Goal: Communication & Community: Answer question/provide support

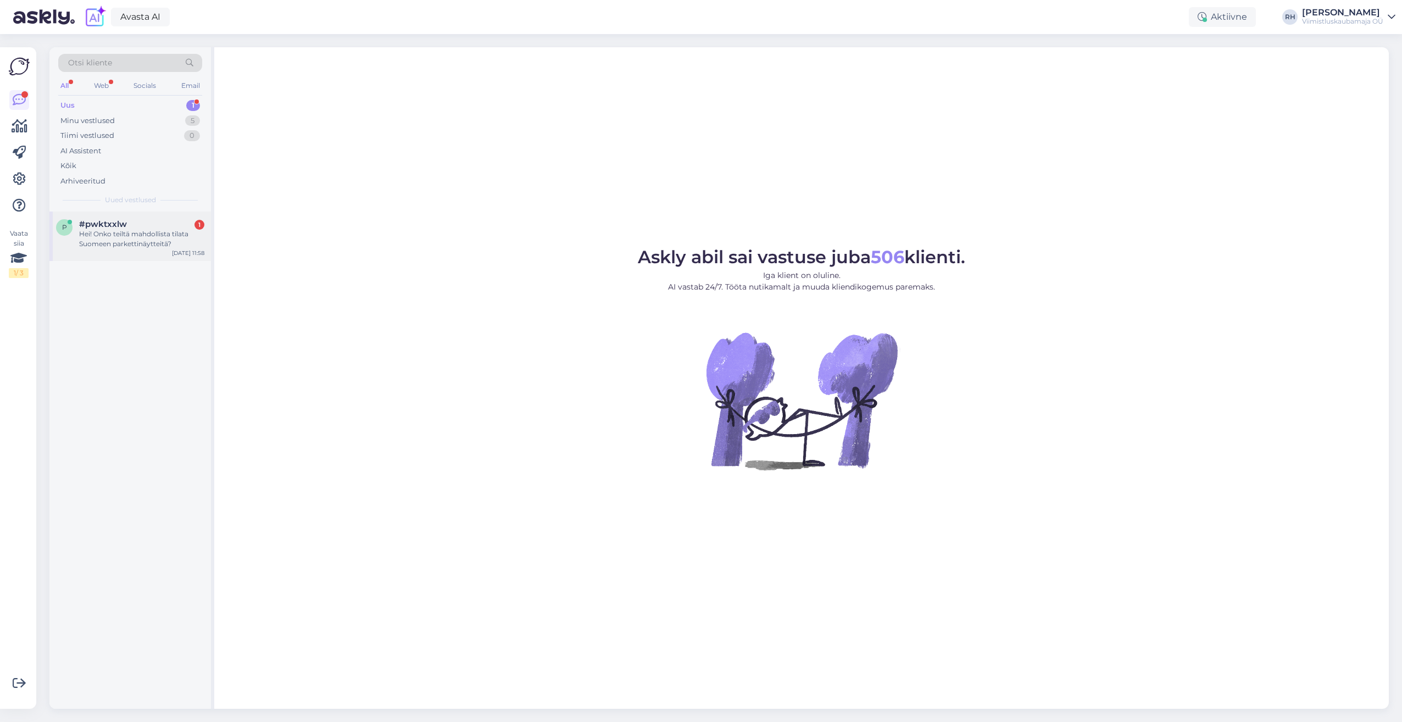
click at [109, 235] on div "Hei! Onko teiltä mahdollista tilata Suomeen parkettinäytteitä?" at bounding box center [141, 239] width 125 height 20
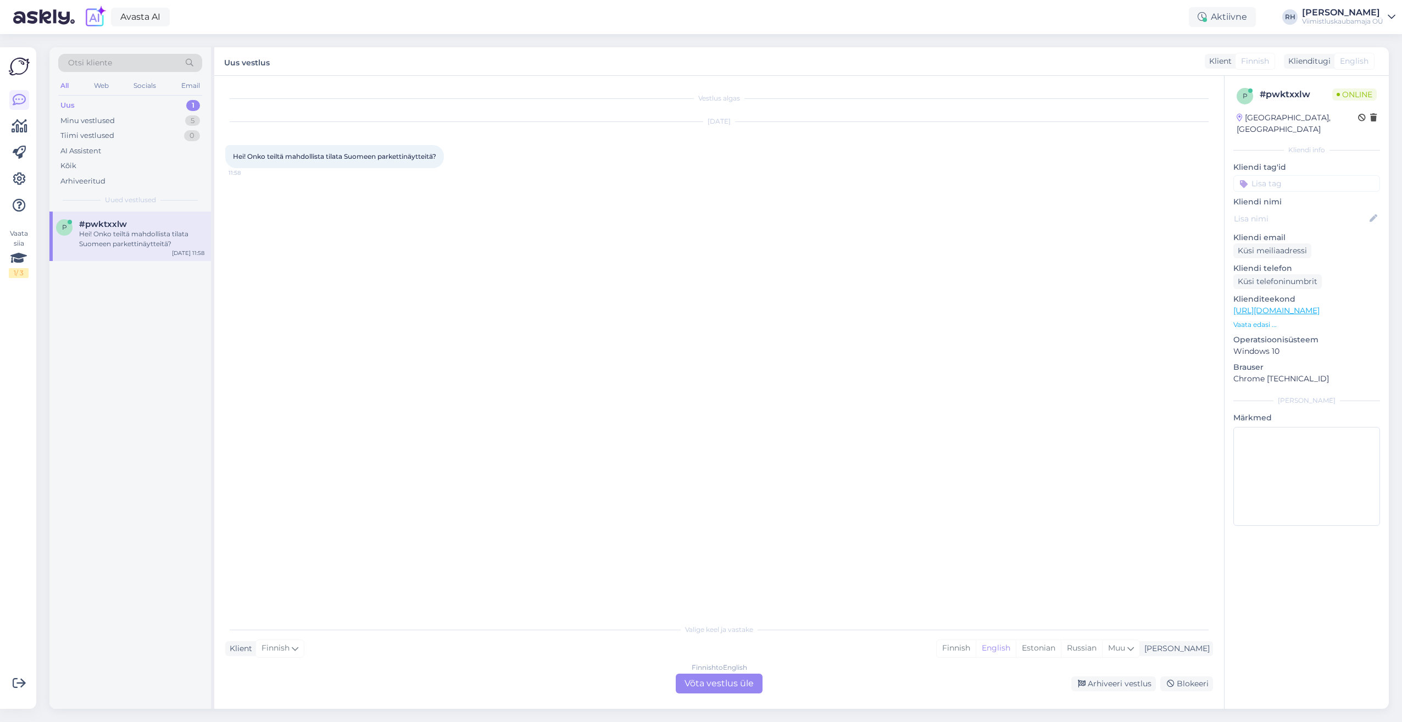
click at [716, 459] on div "Finnish to English Võta vestlus üle" at bounding box center [719, 683] width 87 height 20
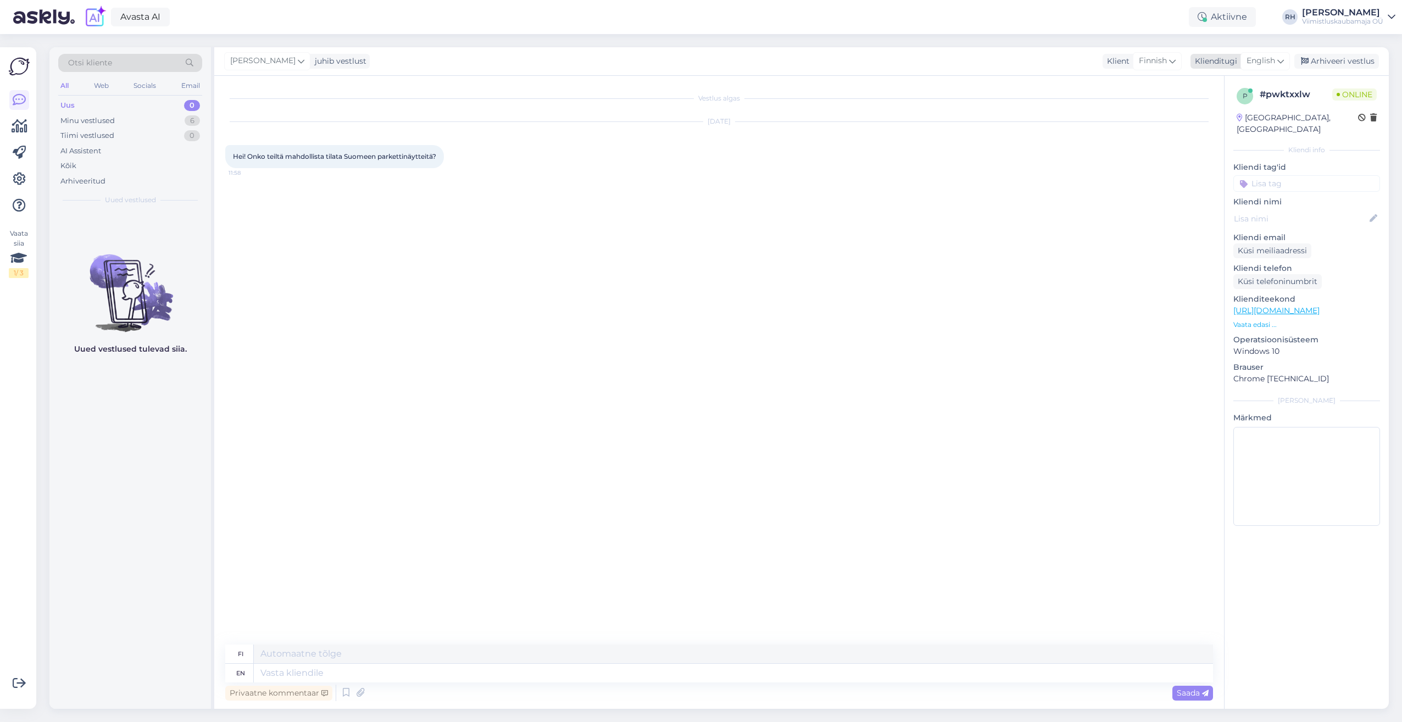
click at [721, 59] on span "English" at bounding box center [1260, 61] width 29 height 12
click at [721, 81] on input at bounding box center [1240, 84] width 103 height 17
type input "en"
click at [721, 108] on link "English" at bounding box center [1240, 110] width 121 height 18
drag, startPoint x: 317, startPoint y: 168, endPoint x: 221, endPoint y: 153, distance: 97.9
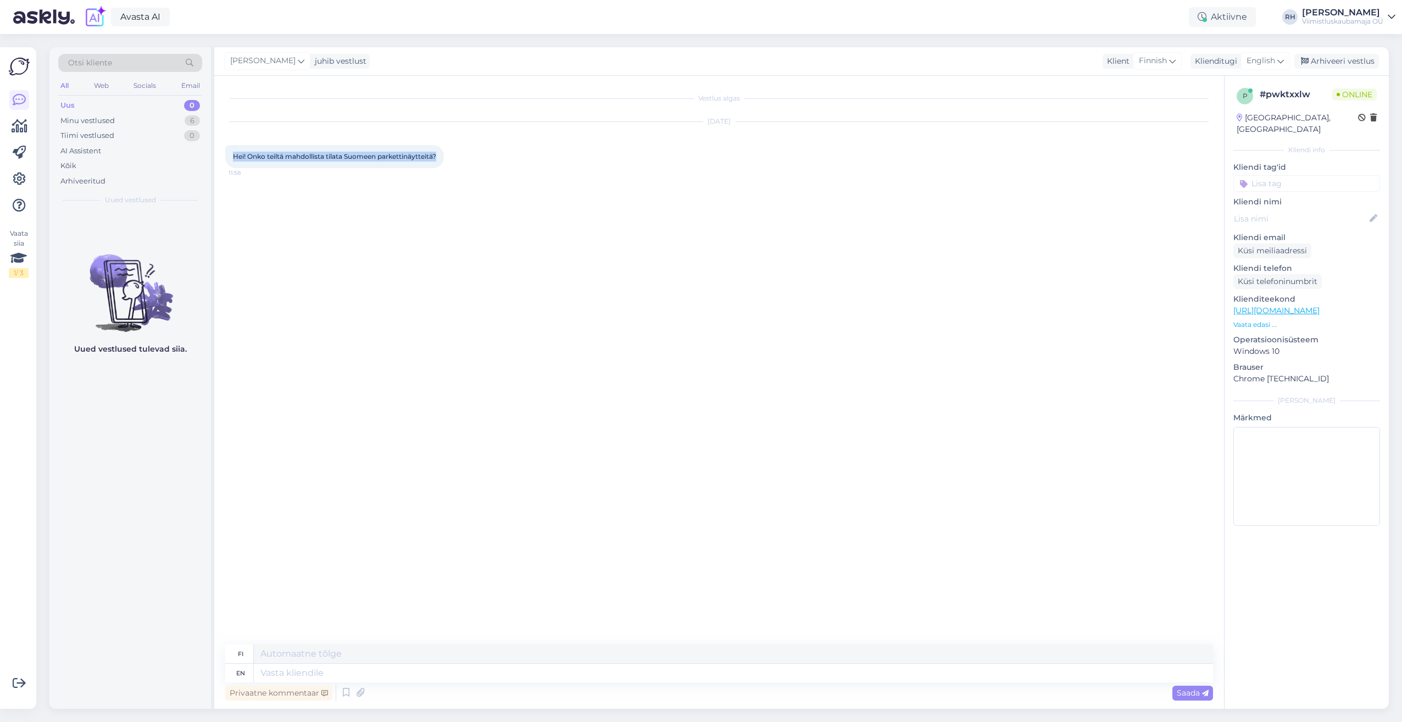
click at [221, 153] on div "Vestlus algas [DATE] Hei! Onko teiltä mahdollista tilata Suomeen parkettinäytte…" at bounding box center [719, 392] width 1010 height 633
drag, startPoint x: 221, startPoint y: 153, endPoint x: 246, endPoint y: 168, distance: 29.1
copy span "Hei! Onko teiltä mahdollista tilata Suomeen parkettinäytteitä?"
click at [290, 168] on div "Hei! Onko teiltä mahdollista tilata Suomeen parkettinäytteitä? 11:58" at bounding box center [334, 156] width 219 height 23
click at [299, 459] on textarea at bounding box center [733, 673] width 959 height 19
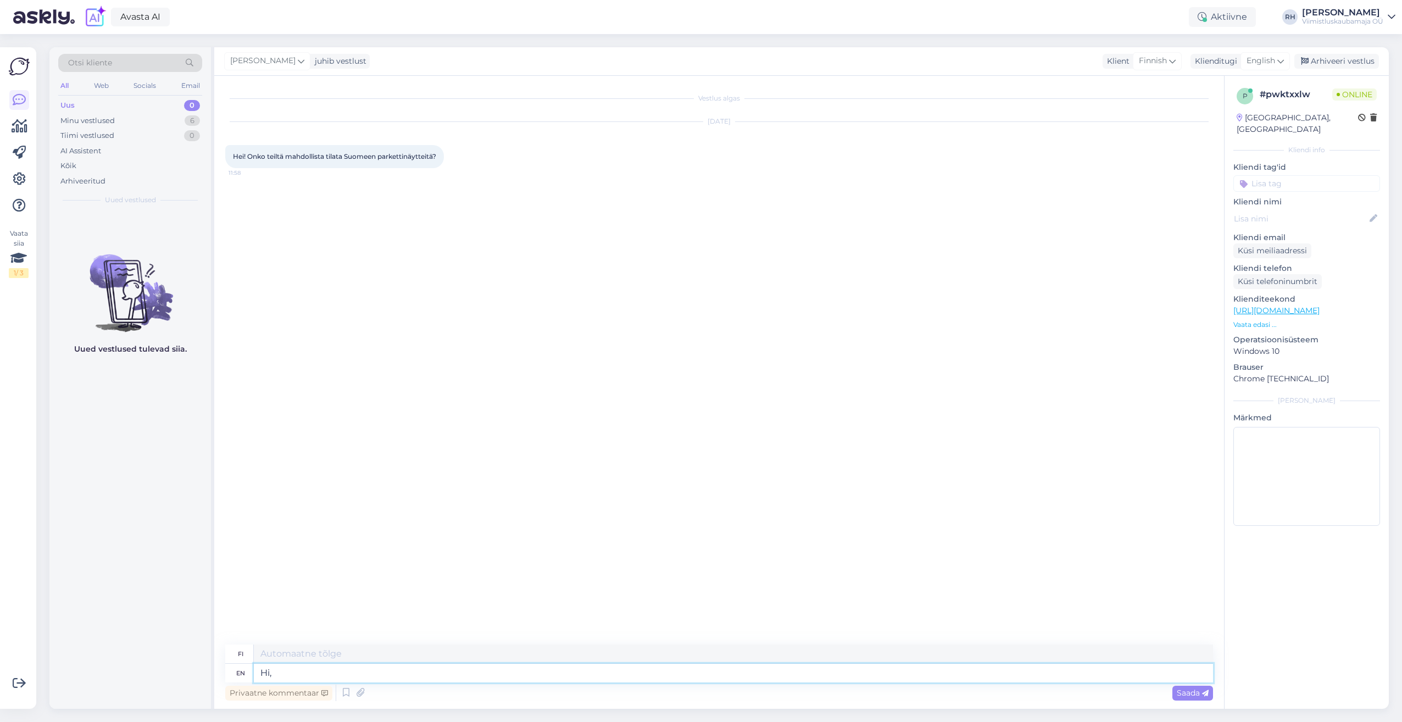
type textarea "Hi,"
type textarea "Hei,"
type textarea "Hi, Ye"
type textarea "Hei, kyllä"
type textarea "Hi,"
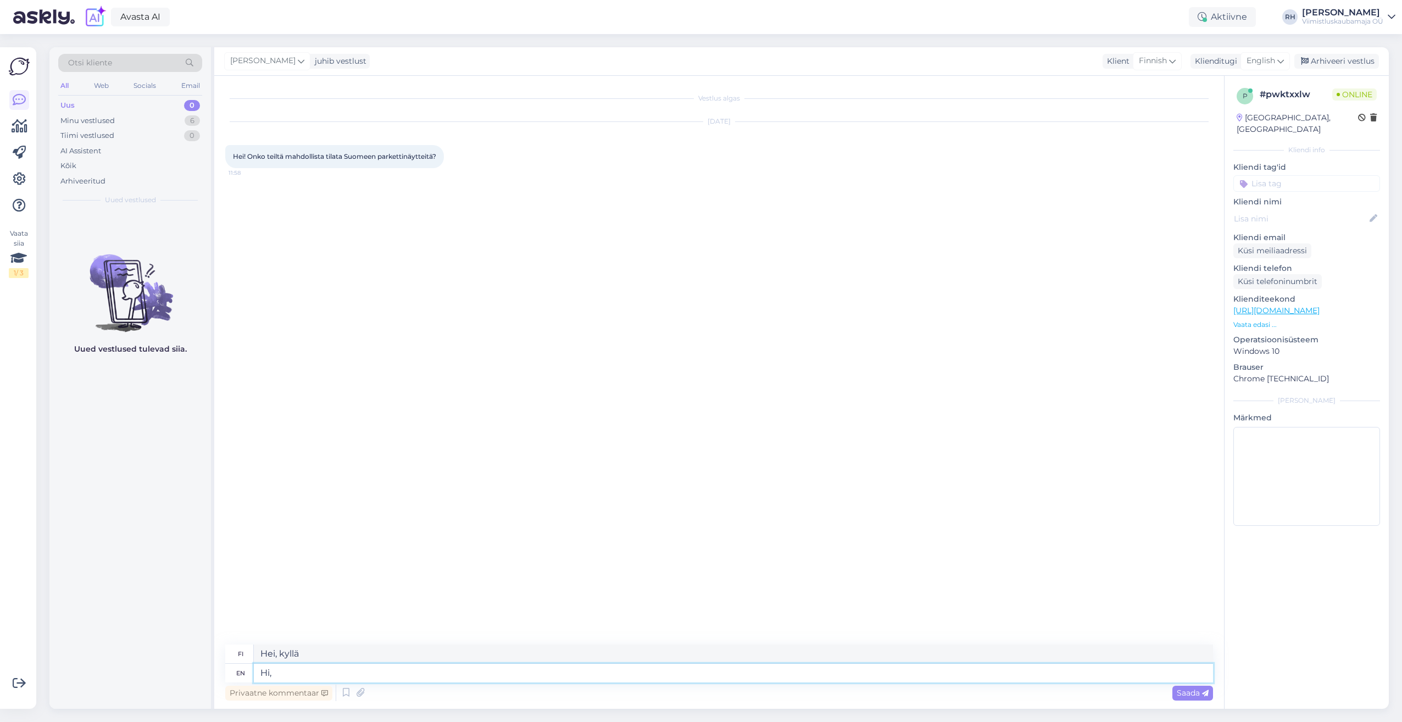
type textarea "Hei,"
type textarea "Hi. Yes its possible. T"
type textarea "Hei. Kyllä se on mahdollista."
type textarea "Hi. Yes its possible. The"
type textarea "Hei. Kyllä, se on mahdollista."
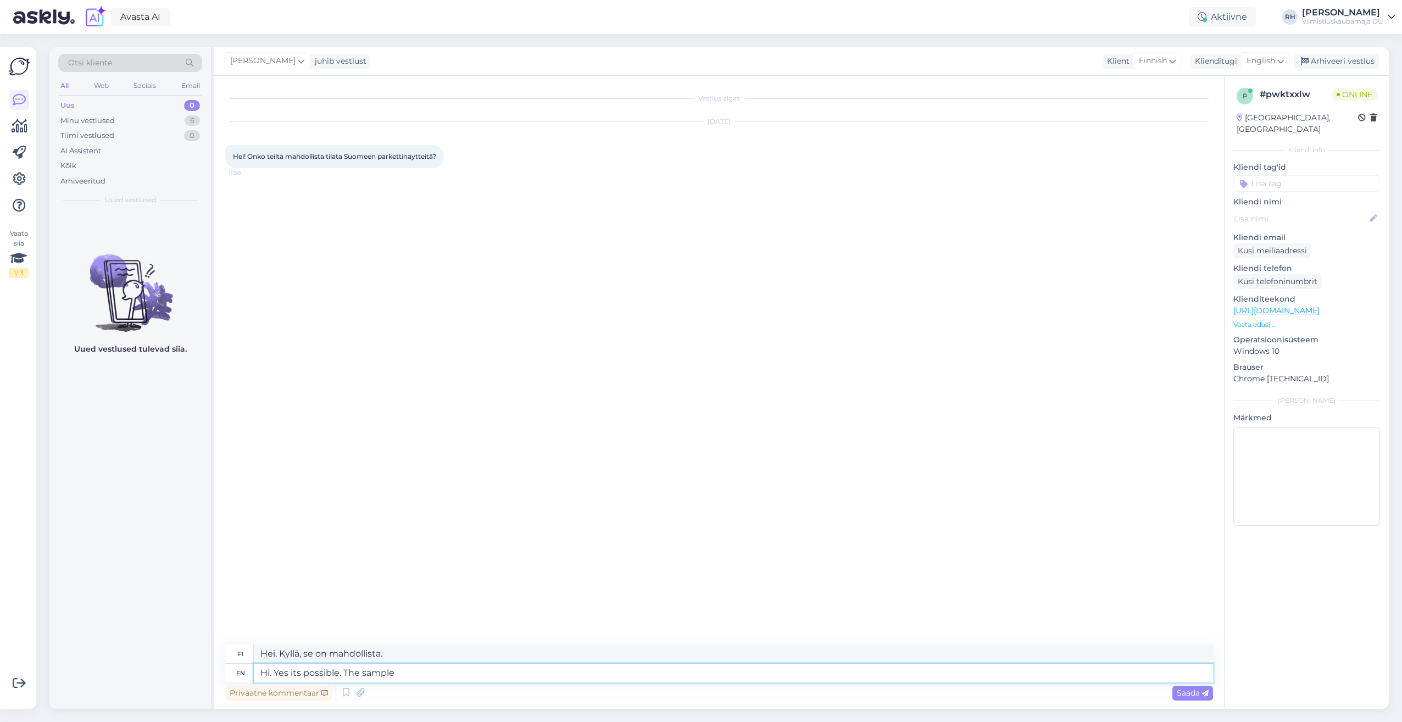
type textarea "Hi. Yes its possible. The sample"
type textarea "Hei. Kyllä se on mahdollista. Näyte"
type textarea "Hi. Yes its possible. The sample itself"
type textarea "Hei. Kyllä se on mahdollista. Itse näyte"
type textarea "Hi. Yes its possible. The sample itself is f"
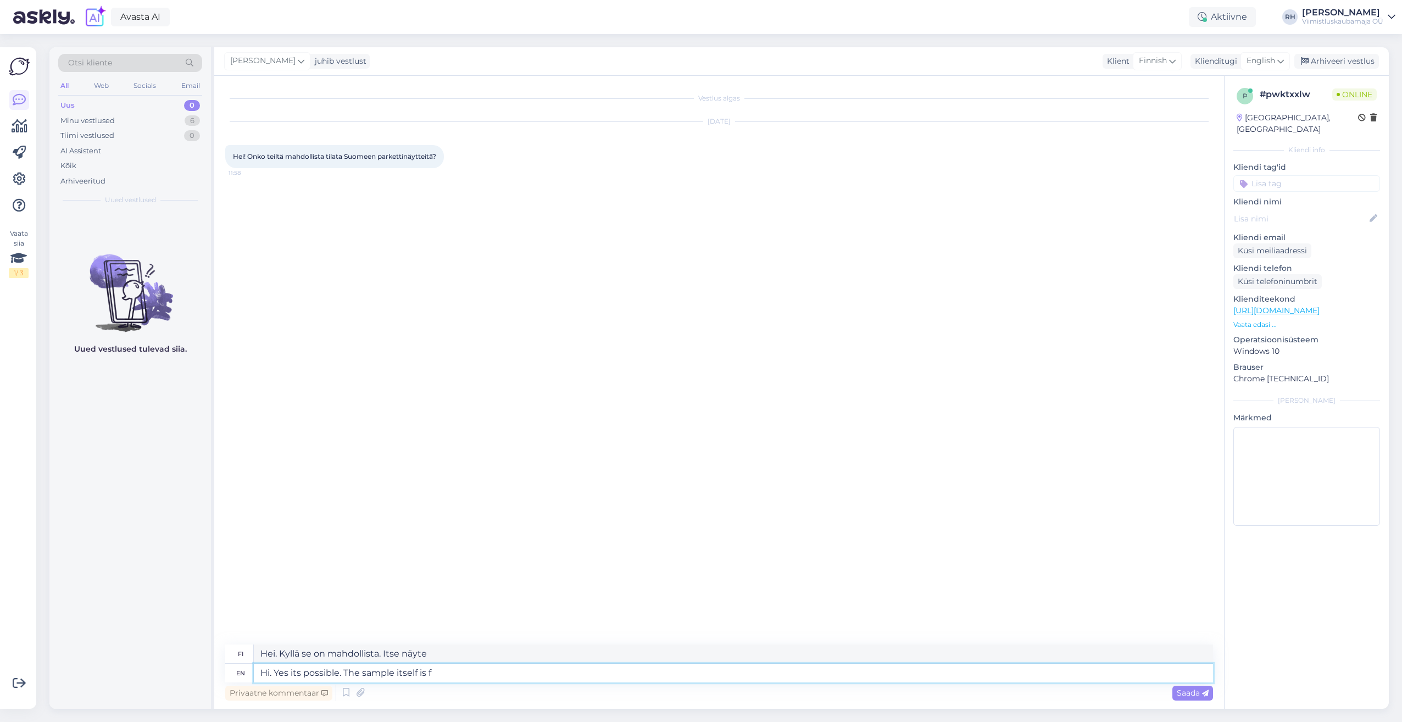
type textarea "Hei. Kyllä se on mahdollista. Näyte itsessään on"
type textarea "Hi. Yes its possible. The sample itself is for"
type textarea "Hei. Kyllä, se on mahdollista. Näyte itsessään on tarkoitettu"
type textarea "Hi. Yes its possible. The sample itself is for free"
type textarea "Hei. Kyllä se on mahdollista. Näyte itsessään on ilmainen."
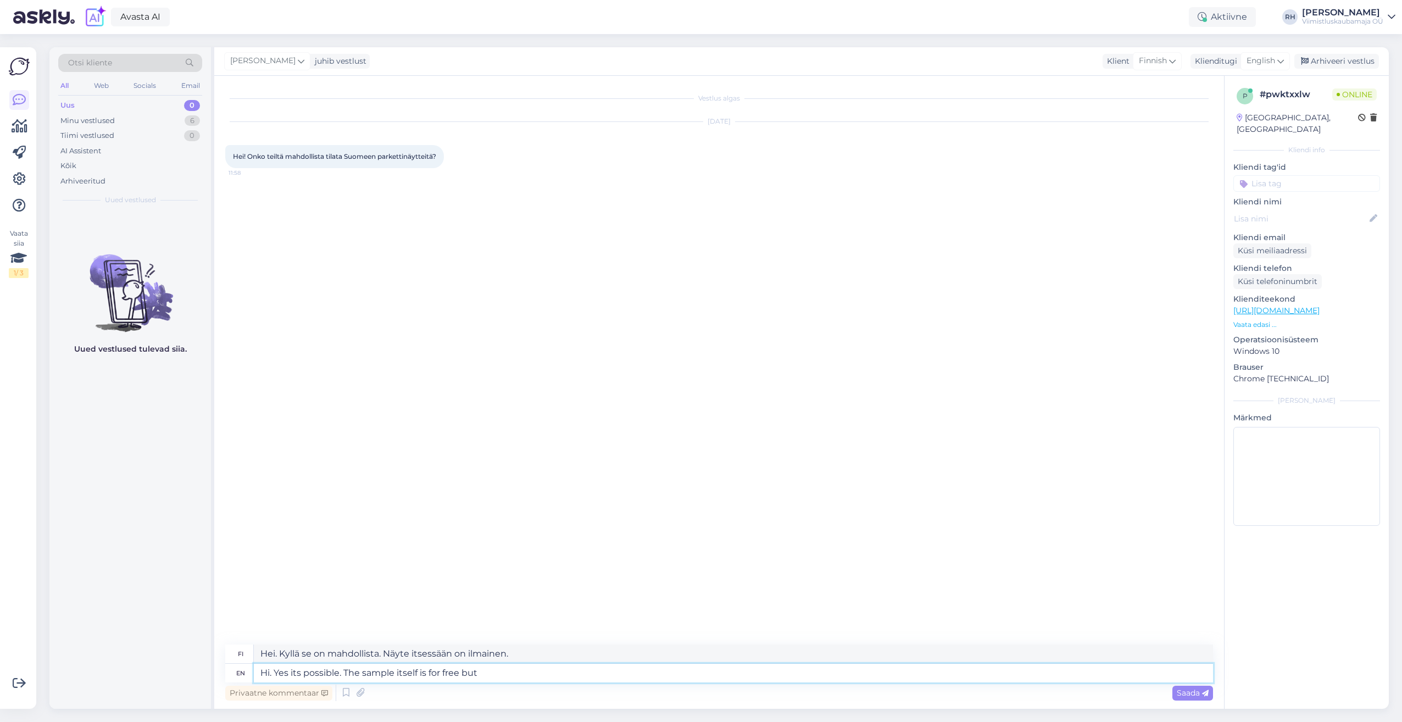
type textarea "Hi. Yes its possible. The sample itself is for free but t"
type textarea "Hei. Kyllä se on mahdollista. Näyte itsessään on ilmainen, mutta"
type textarea "Hi. Yes its possible. The sample itself is for free but the DPD"
type textarea "Hei. Kyllä, se on mahdollista. Näyte itsessään on ilmainen, mutta DPD"
type textarea "Hi. Yes its possible. The sample itself is for free but the DPD courier"
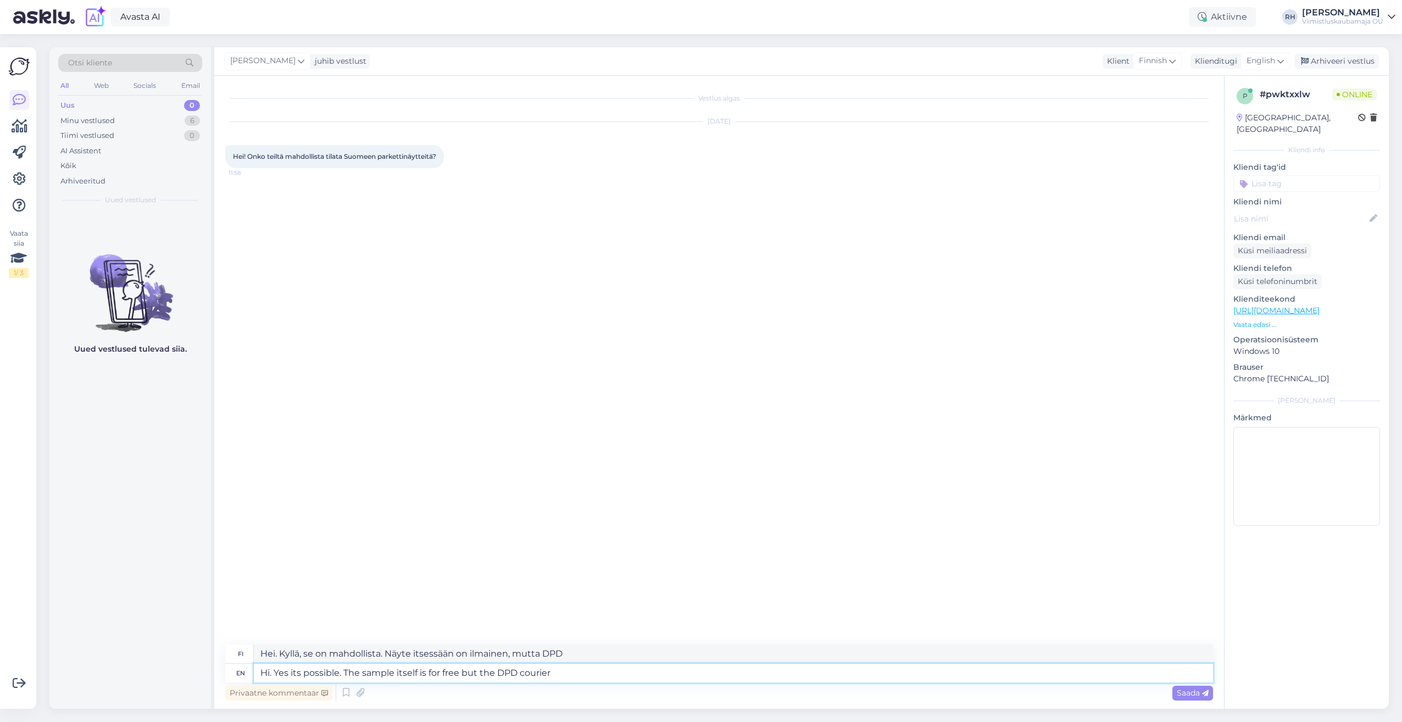
type textarea "Hei. Kyllä, se on mahdollista. Näyte itsessään on ilmainen, mutta DPD-kuriiri"
type textarea "Hi. Yes its possible. The sample itself is for free but the DPD courier cost i"
type textarea "Hei. Kyllä, se on mahdollista. Näyte itsessään on ilmainen, mutta DPD-kuriiri m…"
type textarea "Hi. Yes its possible. The sample itself is for free but the DPD courier cost is"
type textarea "Hei. Kyllä, se on mahdollista. Näyte itsessään on ilmainen, mutta DPD-kuriirin …"
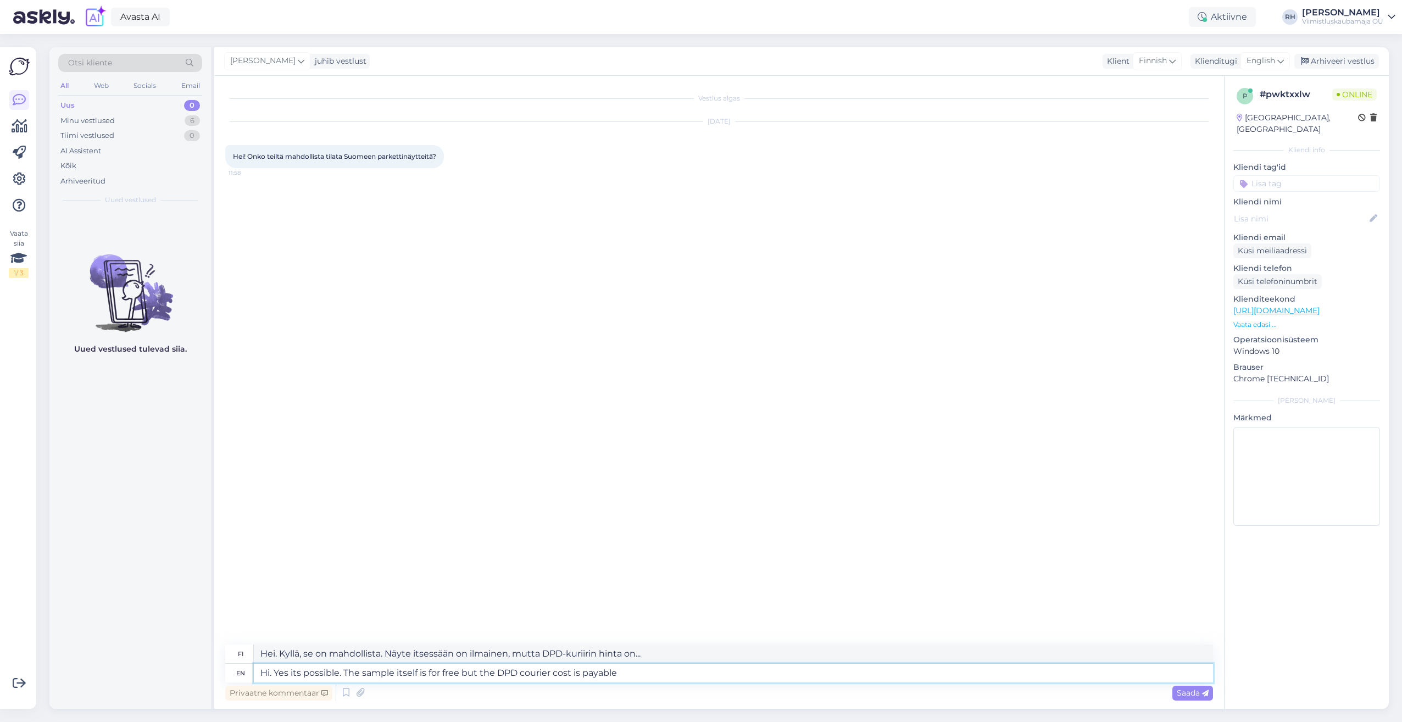
type textarea "Hi. Yes its possible. The sample itself is for free but the DPD courier cost is…"
type textarea "Hei. Kyllä, se on mahdollista. Näyte itsessään on ilmainen, mutta DPD-kuriirin …"
type textarea "Hi. Yes its possible. The sample itself is for free but the DPD courier cost is…"
type textarea "Hei. Kyllä, se on mahdollista. Näyte itsessään on ilmainen, mutta DPD-kuriirin …"
type textarea "Hi. Yes its possible. The sample itself is for free but the DPD courier cost is…"
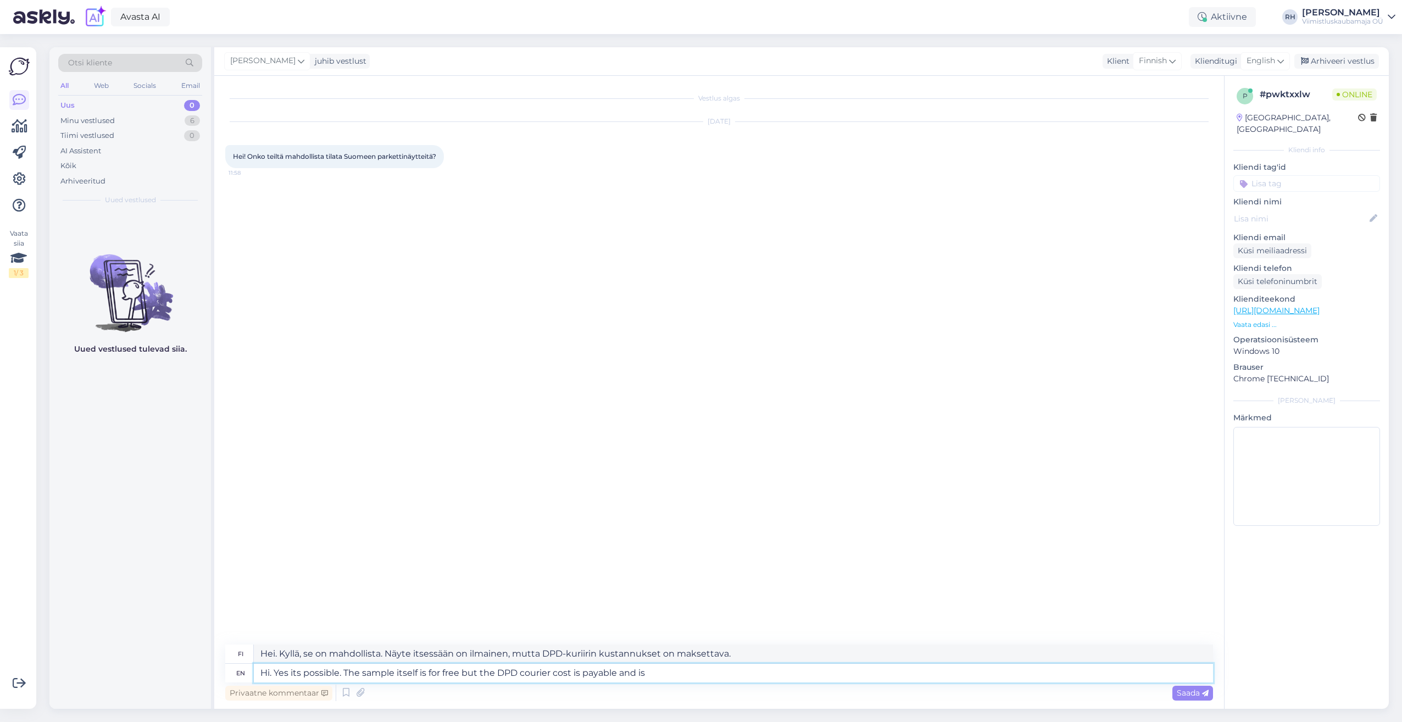
type textarea "Hei. Kyllä, se on mahdollista. Näyte itsessään on ilmainen, mutta DPD-kuriirin …"
type textarea "Hi. Yes its possible. The sample itself is for free but the DPD courier cost is…"
type textarea "Hei. Kyllä, se on mahdollista. Näyte itsessään on ilmainen, mutta DPD-kuriirin …"
type textarea "Hi. Yes its possible. The sample itself is for free but the DPD courier cost is…"
type textarea "Hei. Kyllä, se on mahdollista. Näyte itsessään on ilmainen, mutta DPD-kuriirin …"
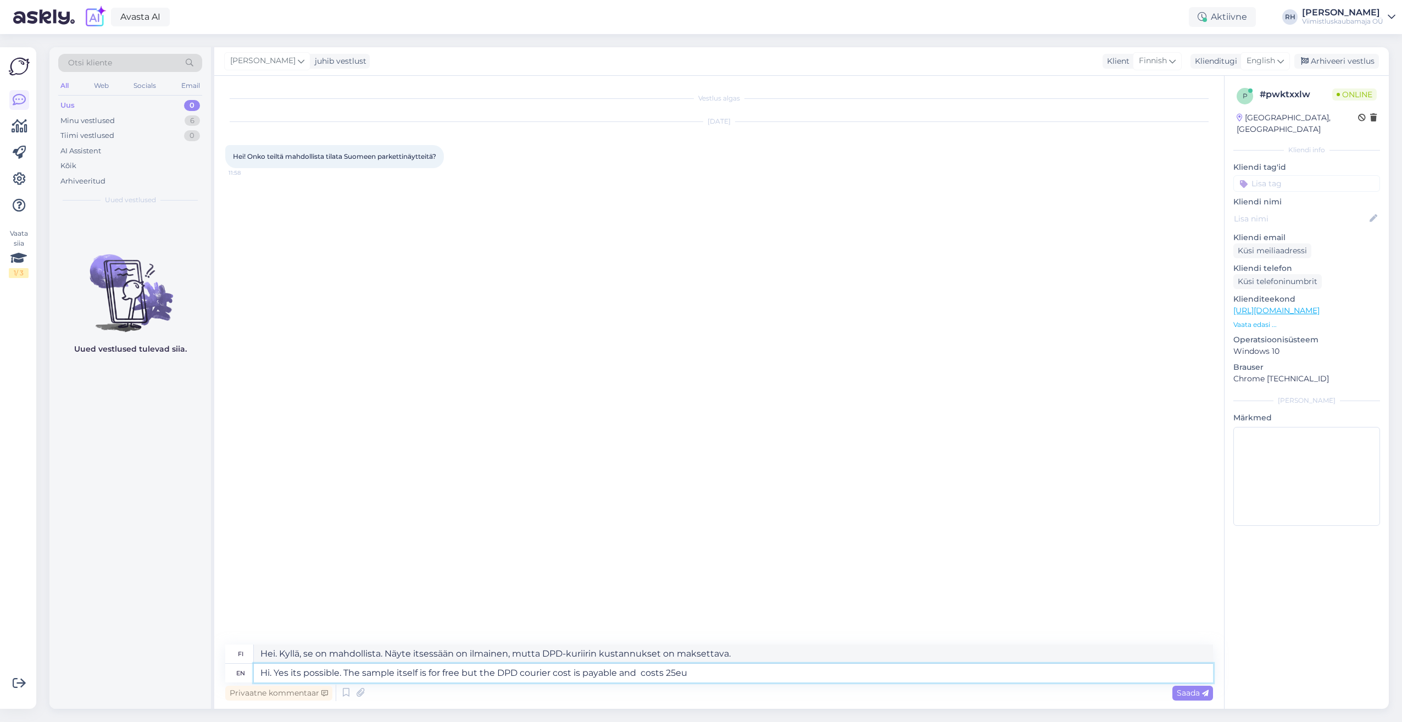
type textarea "Hi. Yes its possible. The sample itself is for free but the DPD courier cost is…"
type textarea "Hei. Kyllä, se on mahdollista. Näyte itsessään on ilmainen, mutta DPD-kuriirin …"
type textarea "Hi. Yes its possible. The sample itself is for free but the DPD courier cost is…"
click at [721, 459] on span "Saada" at bounding box center [1193, 693] width 32 height 10
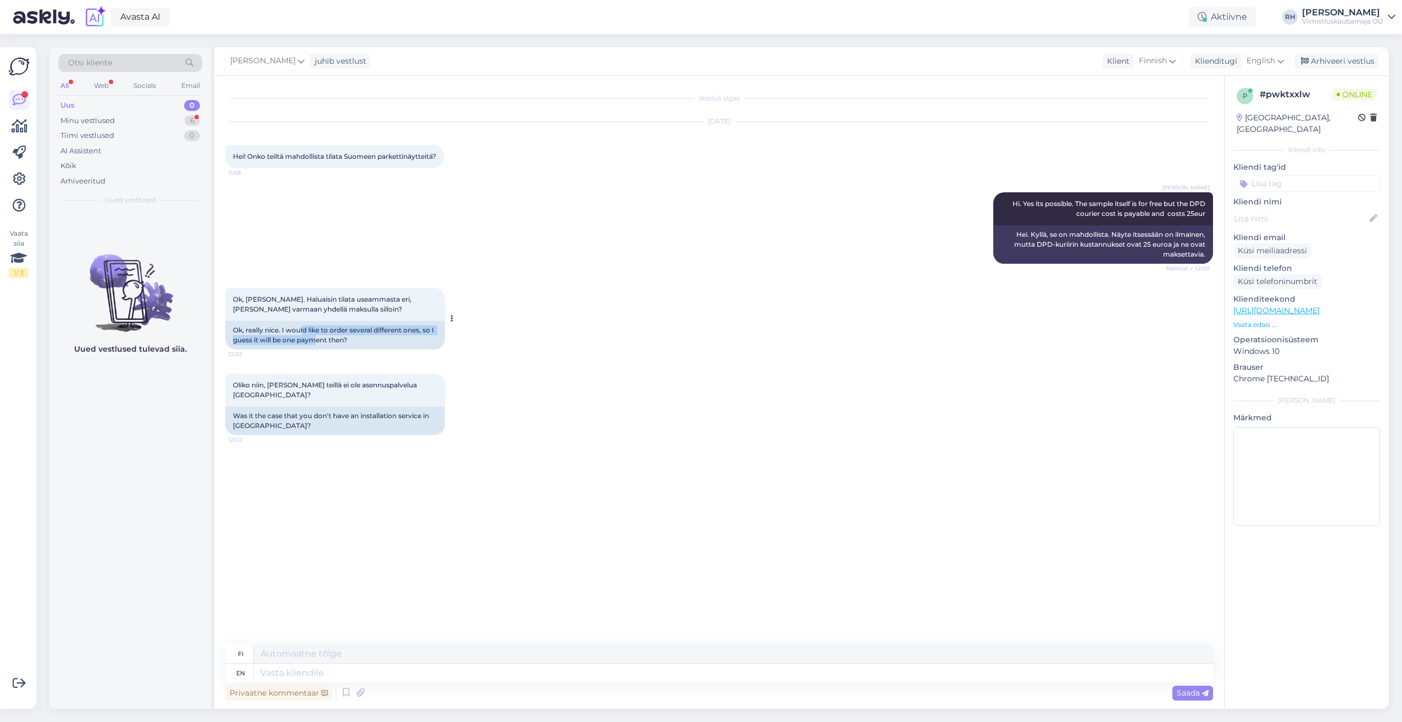
drag, startPoint x: 303, startPoint y: 338, endPoint x: 316, endPoint y: 349, distance: 16.4
click at [316, 349] on div "Ok, really nice. I would like to order several different ones, so I guess it wi…" at bounding box center [335, 335] width 220 height 29
drag, startPoint x: 316, startPoint y: 349, endPoint x: 305, endPoint y: 350, distance: 10.5
click at [305, 349] on div "Ok, really nice. I would like to order several different ones, so I guess it wi…" at bounding box center [335, 335] width 220 height 29
click at [287, 349] on div "Ok, really nice. I would like to order several different ones, so I guess it wi…" at bounding box center [335, 335] width 220 height 29
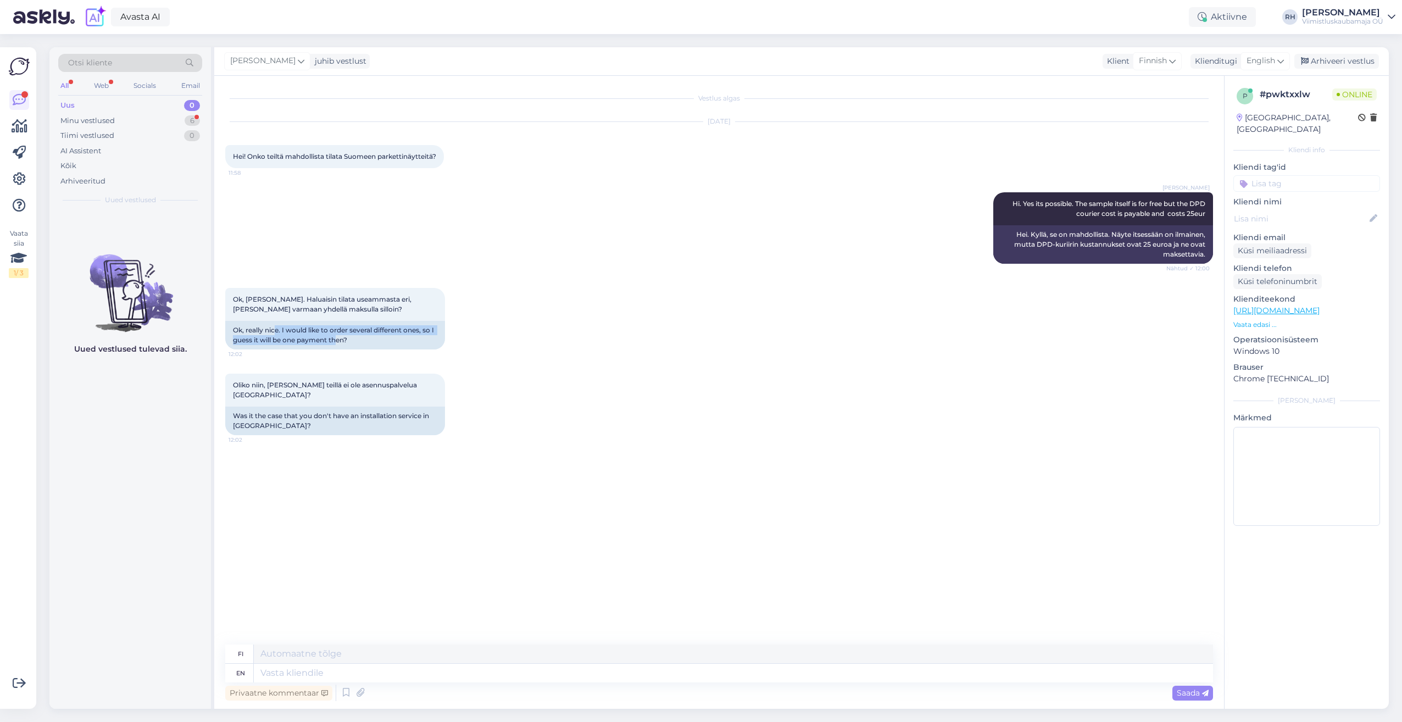
drag, startPoint x: 276, startPoint y: 337, endPoint x: 338, endPoint y: 364, distance: 67.4
click at [338, 361] on div "Ok, [PERSON_NAME]. Haluaisin tilata useammasta eri, [PERSON_NAME] varmaan yhdel…" at bounding box center [719, 319] width 988 height 86
drag, startPoint x: 235, startPoint y: 413, endPoint x: 371, endPoint y: 431, distance: 137.9
click at [371, 431] on div "Was it the case that you don't have an installation service in [GEOGRAPHIC_DATA…" at bounding box center [335, 420] width 220 height 29
click at [348, 411] on div "Was it the case that you don't have an installation service in [GEOGRAPHIC_DATA…" at bounding box center [335, 420] width 220 height 29
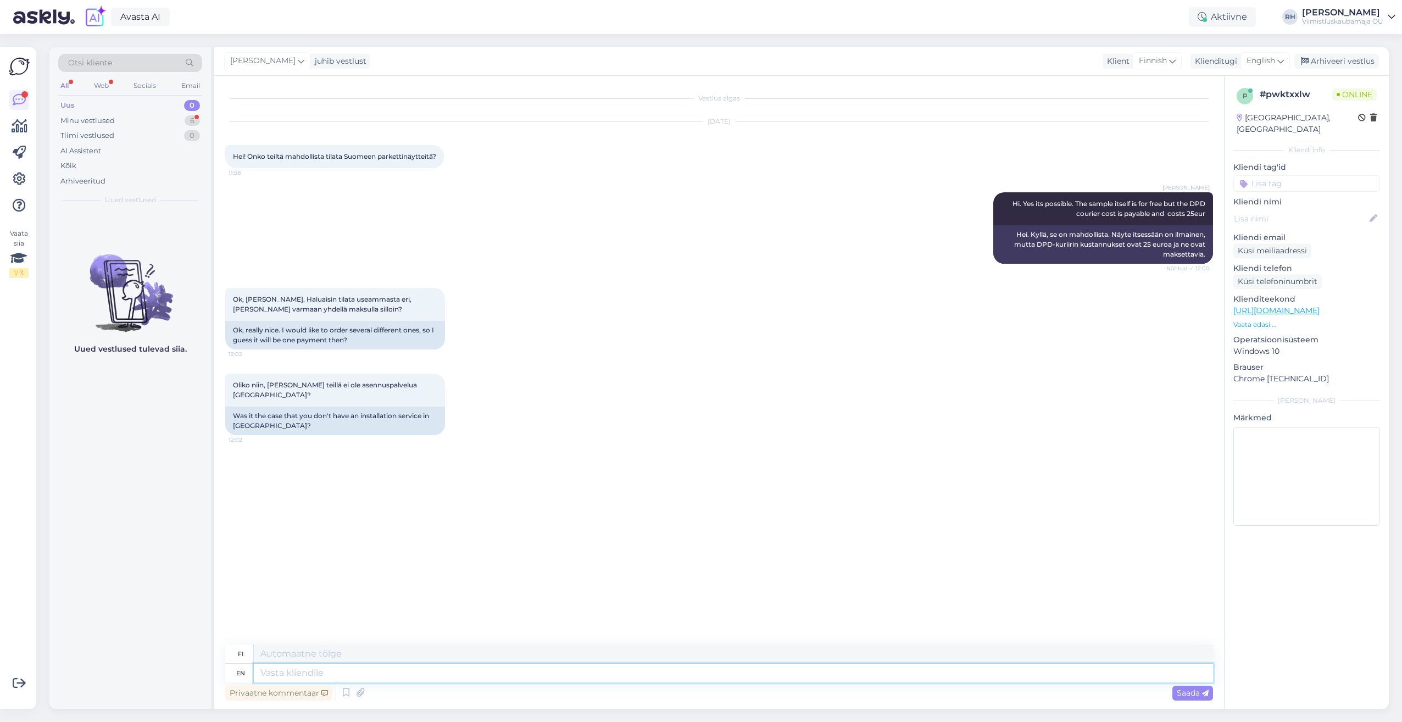
click at [266, 459] on textarea at bounding box center [733, 673] width 959 height 19
type textarea "We"
type textarea "Me"
type textarea "We can"
type textarea "Me voimme"
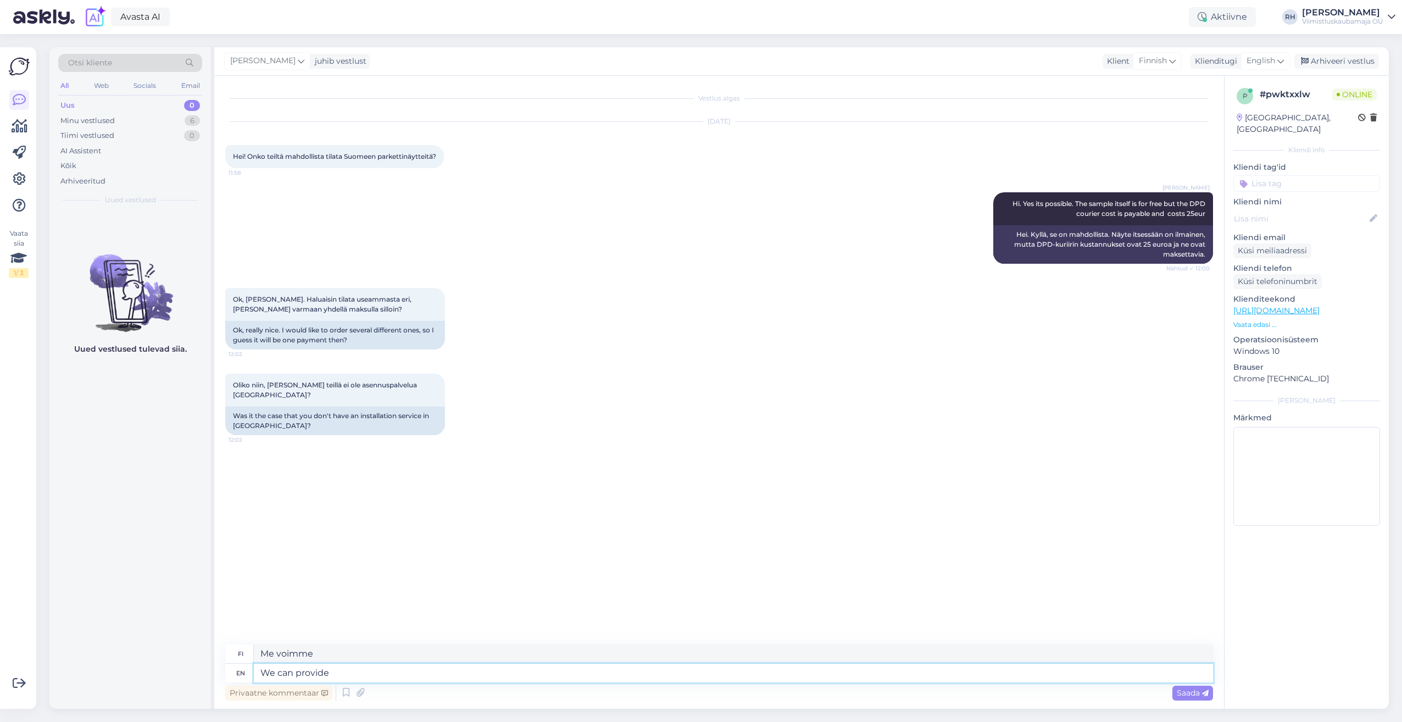
type textarea "We can provide"
type textarea "Voimme tarjota"
type textarea "We can provide 2-3"
type textarea "Voimme tarjota 2-3"
type textarea "We can provide 2-3 [PERSON_NAME]"
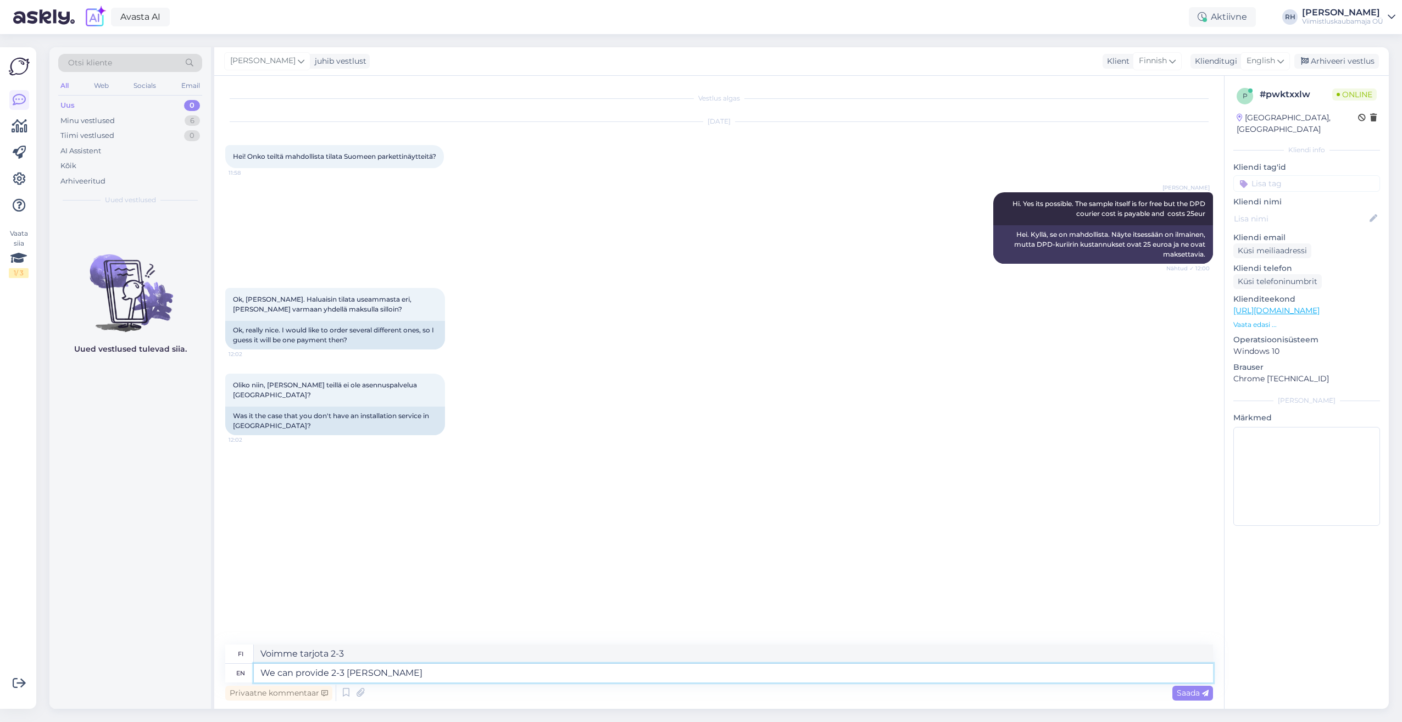
type textarea "Voimme tarjota 2-3 aamua"
type textarea "We can provide 2-3 samples m"
type textarea "Voimme toimittaa 2-3 näytettä"
type textarea "We can provide 2-3 samples maximum"
type textarea "Voimme toimittaa enintään 2-3 näytettä"
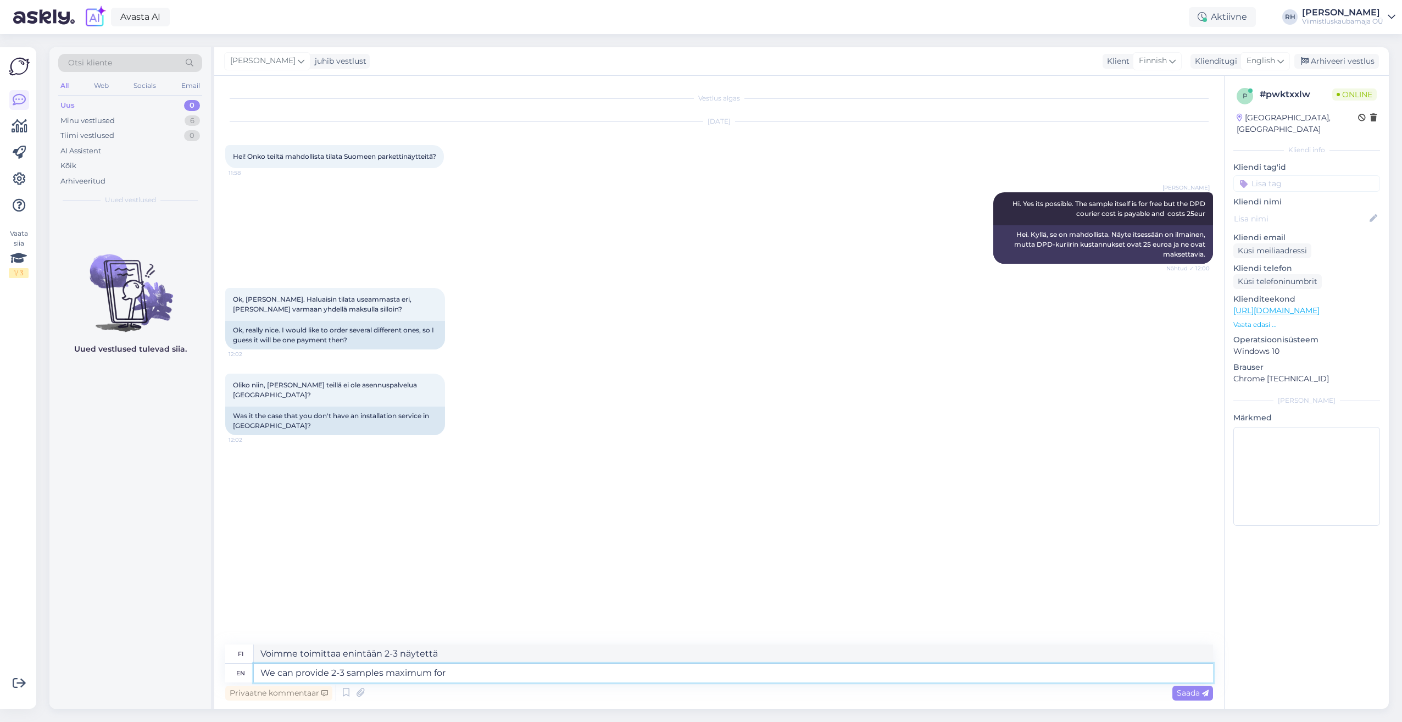
type textarea "We can provide 2-3 samples maximum for"
type textarea "Voimme toimittaa enintään 2–3 näytettä"
type textarea "We can provide 2-3 samples maximum for free."
type textarea "Voimme toimittaa enintään 2-3 näytettä ilmaiseksi."
type textarea "We can provide 2-3 samples maximum for free. Additional"
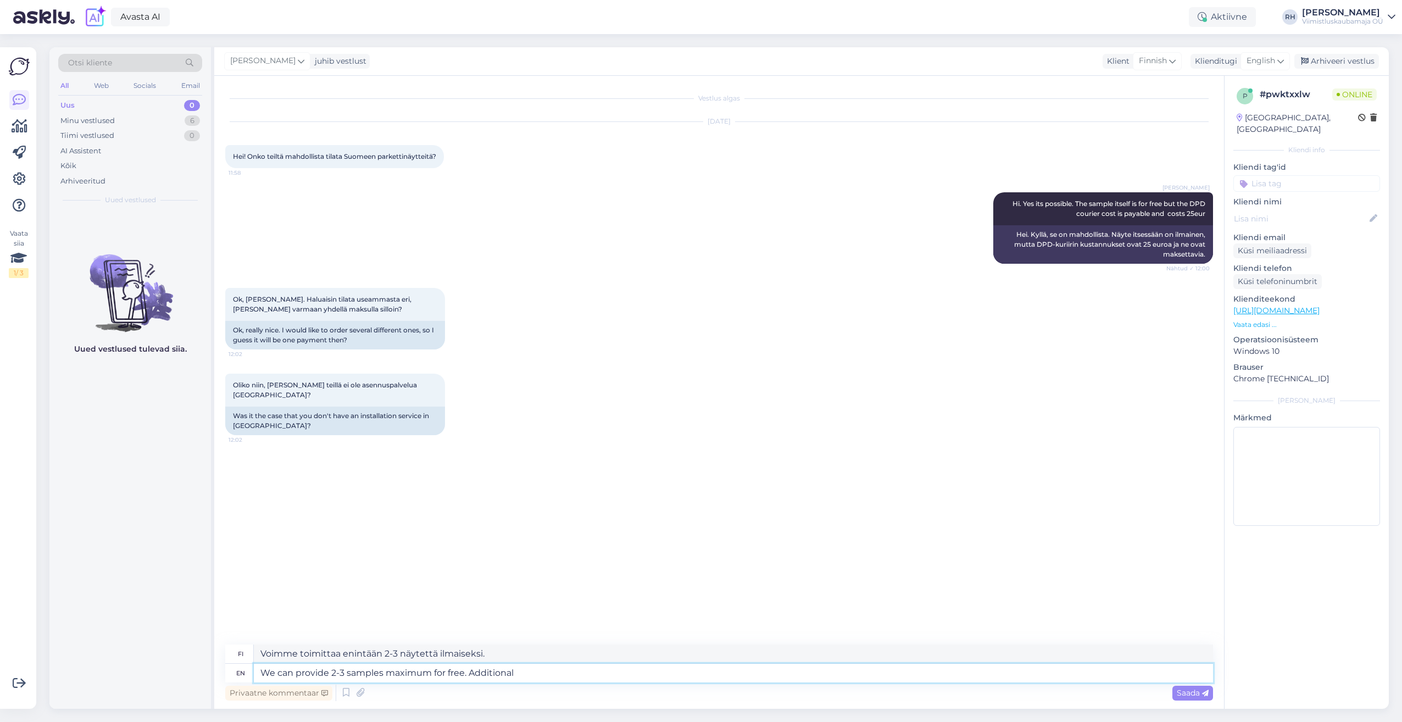
type textarea "Voimme toimittaa enintään 2–3 näytettä ilmaiseksi."
type textarea "We can provide 2-3 samples maximum for free. Additional ones"
type textarea "Voimme toimittaa enintään 2–3 näytettä ilmaiseksi. Lisänäytteet"
type textarea "We can provide 2-3 samples maximum for free. Additional ones are 1"
type textarea "Voimme toimittaa enintään 2–3 näytettä ilmaiseksi. Lisänäytteet ovat..."
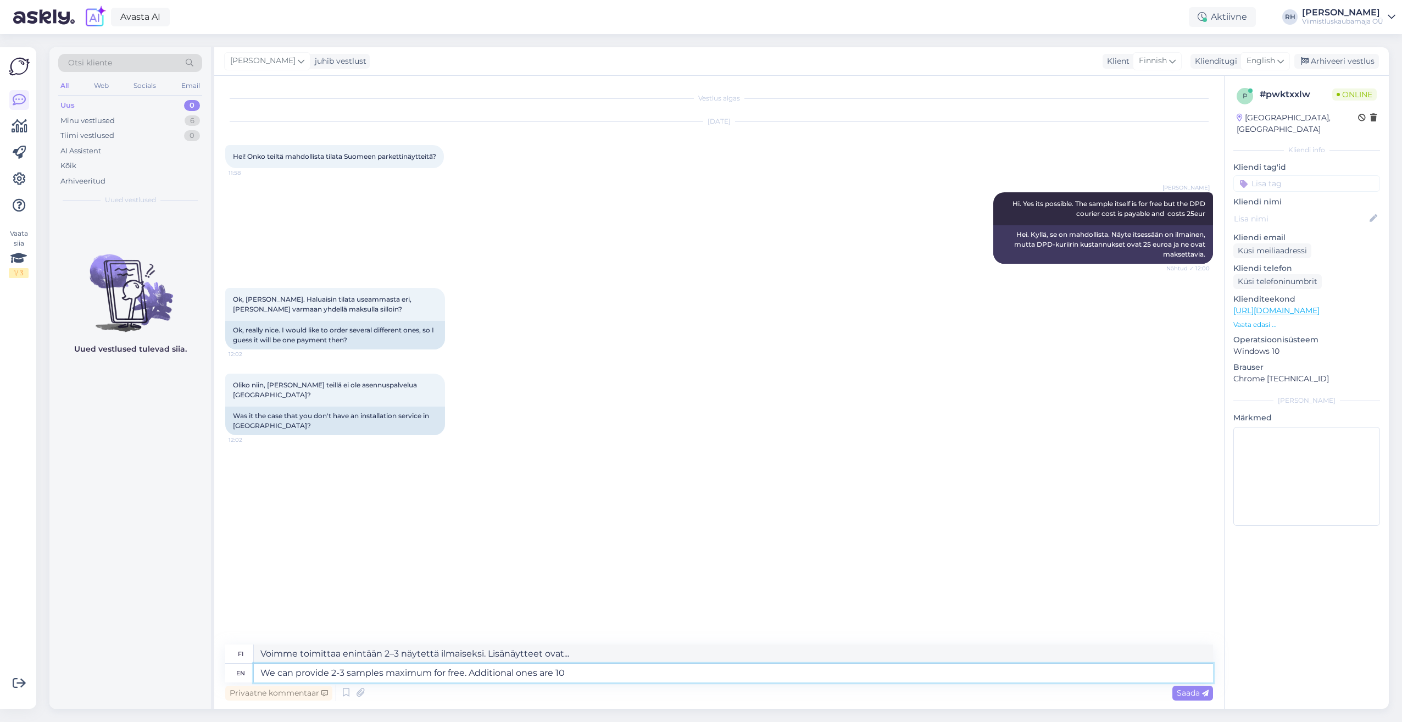
type textarea "We can provide 2-3 samples maximum for free. Additional ones are 10"
type textarea "Voimme toimittaa enintään 2–3 näytettä ilmaiseksi. Lisänäytettä on 10."
type textarea "We can provide 2-3 samples maximum for free. Additional ones are 10 eur"
type textarea "Voimme toimittaa enintään 2–3 näytettä ilmaiseksi. Lisänäytteet maksavat 10 eur…"
type textarea "We can provide 2-3 samples maximum for free. Additional ones are 10 eur piece"
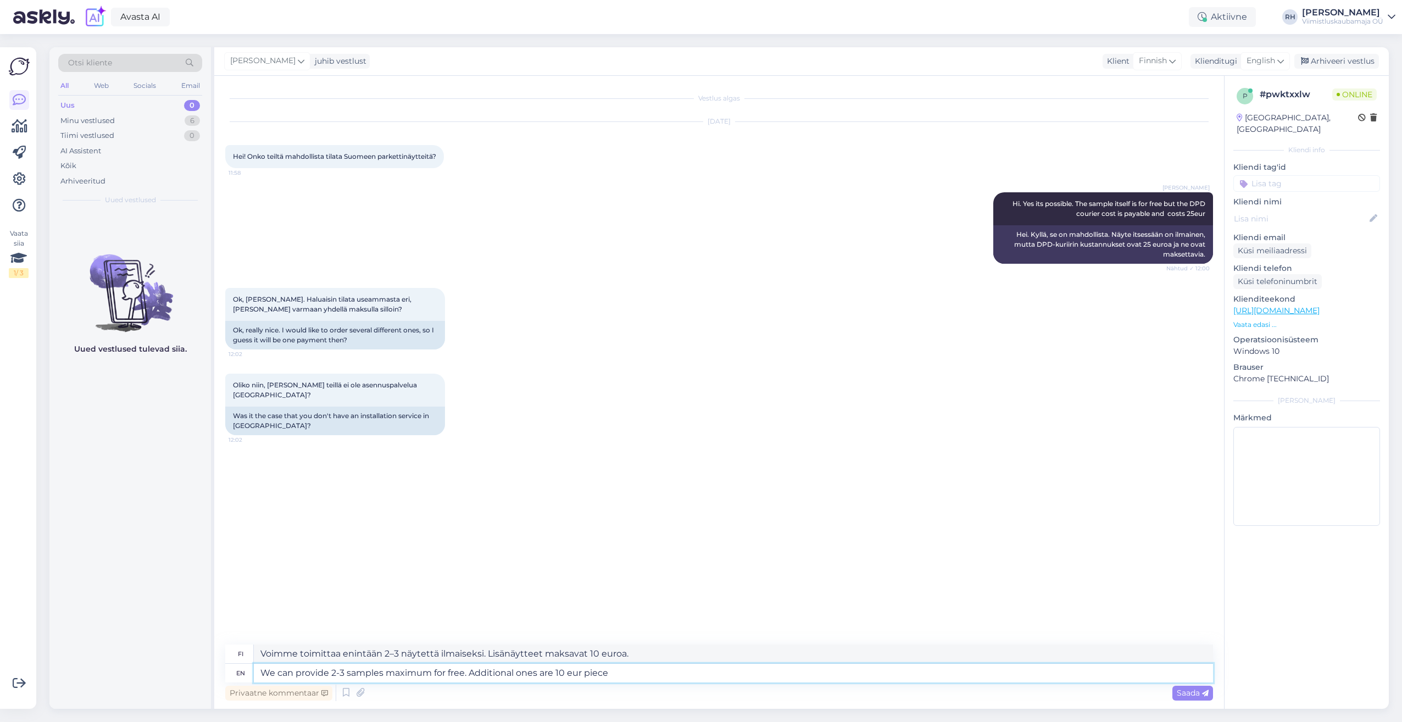
type textarea "Voimme toimittaa enintään 2-3 näytettä ilmaiseksi. Lisänäytteet maksavat 10 eur…"
type textarea "We can provide 2-3 samples maximum for free. Additional ones are 10 eur piece"
click at [721, 459] on span "Saada" at bounding box center [1193, 693] width 32 height 10
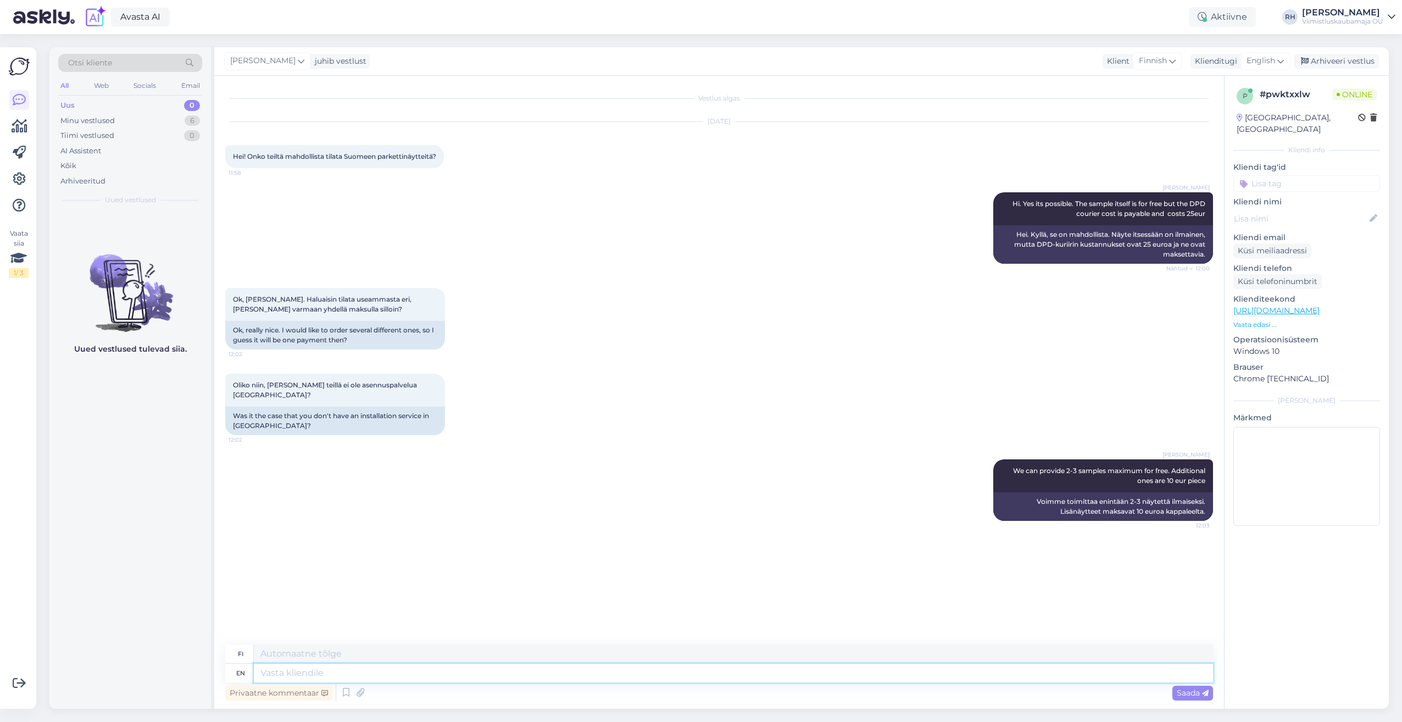
click at [354, 459] on textarea at bounding box center [733, 673] width 959 height 19
type textarea "In"
type textarea "Sisään"
type textarea "In [GEOGRAPHIC_DATA]"
type textarea "[GEOGRAPHIC_DATA]"
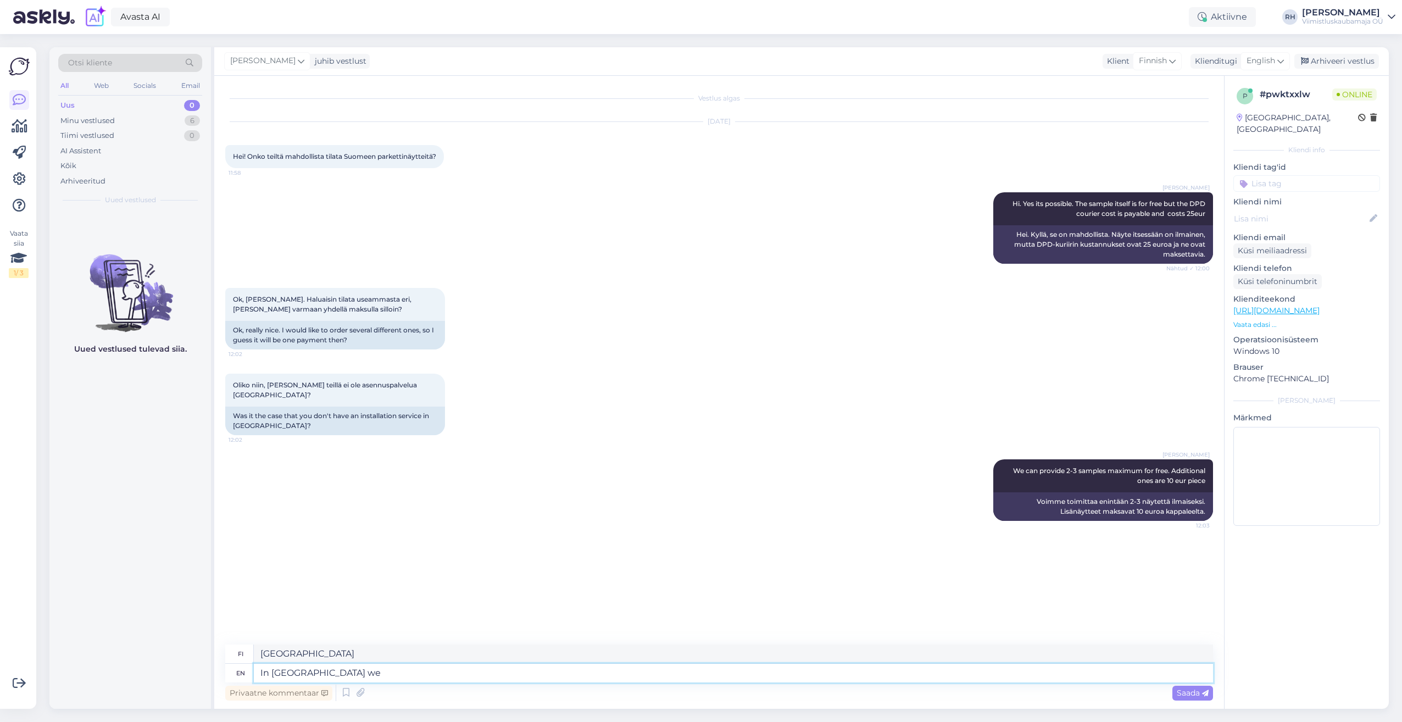
type textarea "In [GEOGRAPHIC_DATA] we d"
type textarea "Suomessa me"
type textarea "In [GEOGRAPHIC_DATA] we do n"
type textarea "Suomessa me teemme"
type textarea "In [GEOGRAPHIC_DATA] we do not"
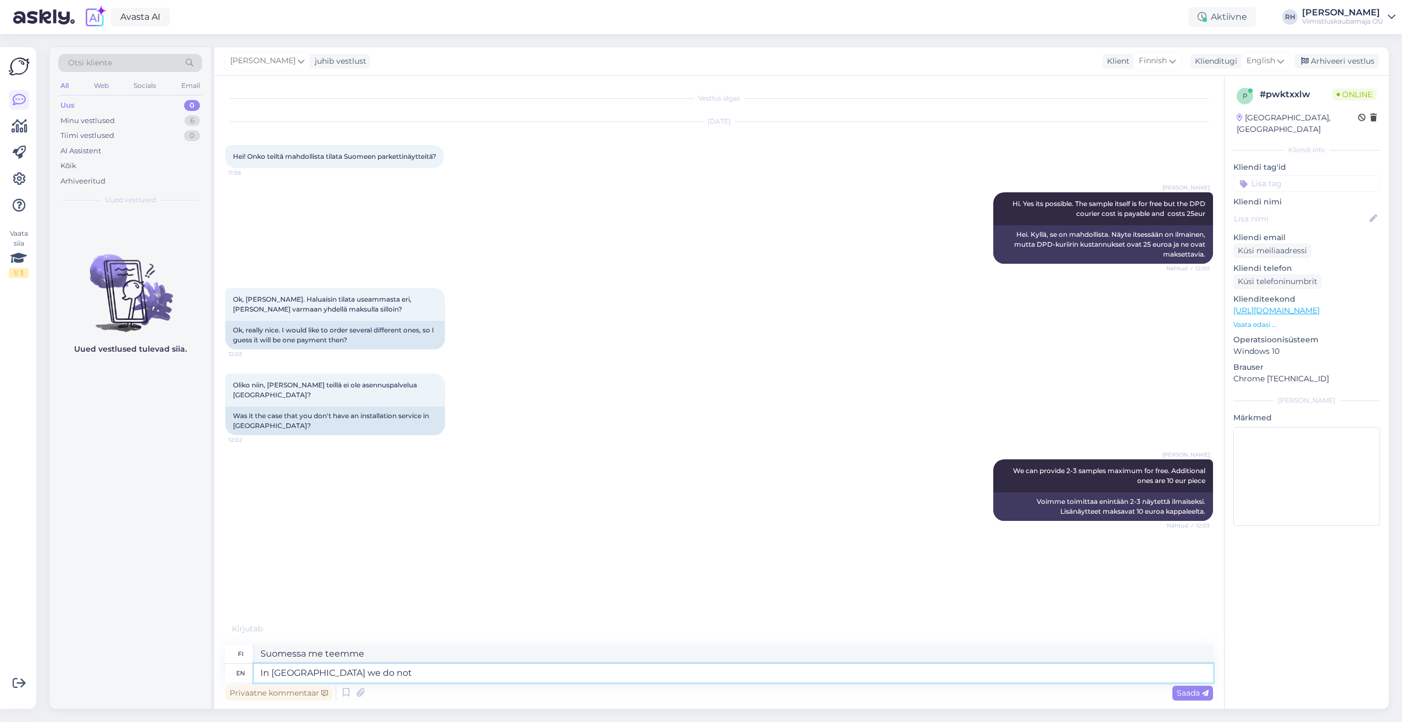
type textarea "[GEOGRAPHIC_DATA] meillä ei ole"
type textarea "In [GEOGRAPHIC_DATA] we do not have installation s"
type textarea "Meillä ei ole asennuspalvelua [GEOGRAPHIC_DATA]"
type textarea "In [GEOGRAPHIC_DATA] we do not have installation service"
click at [721, 459] on span "Saada" at bounding box center [1193, 693] width 32 height 10
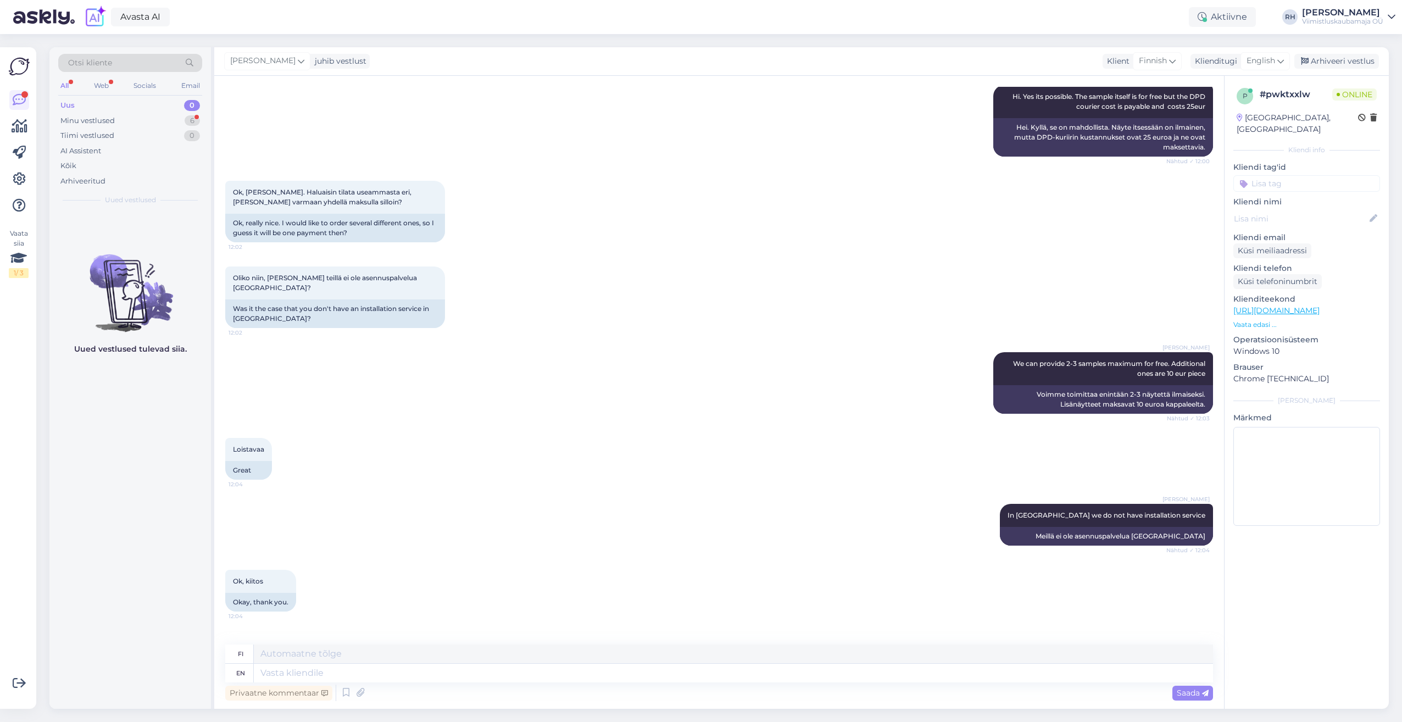
scroll to position [161, 0]
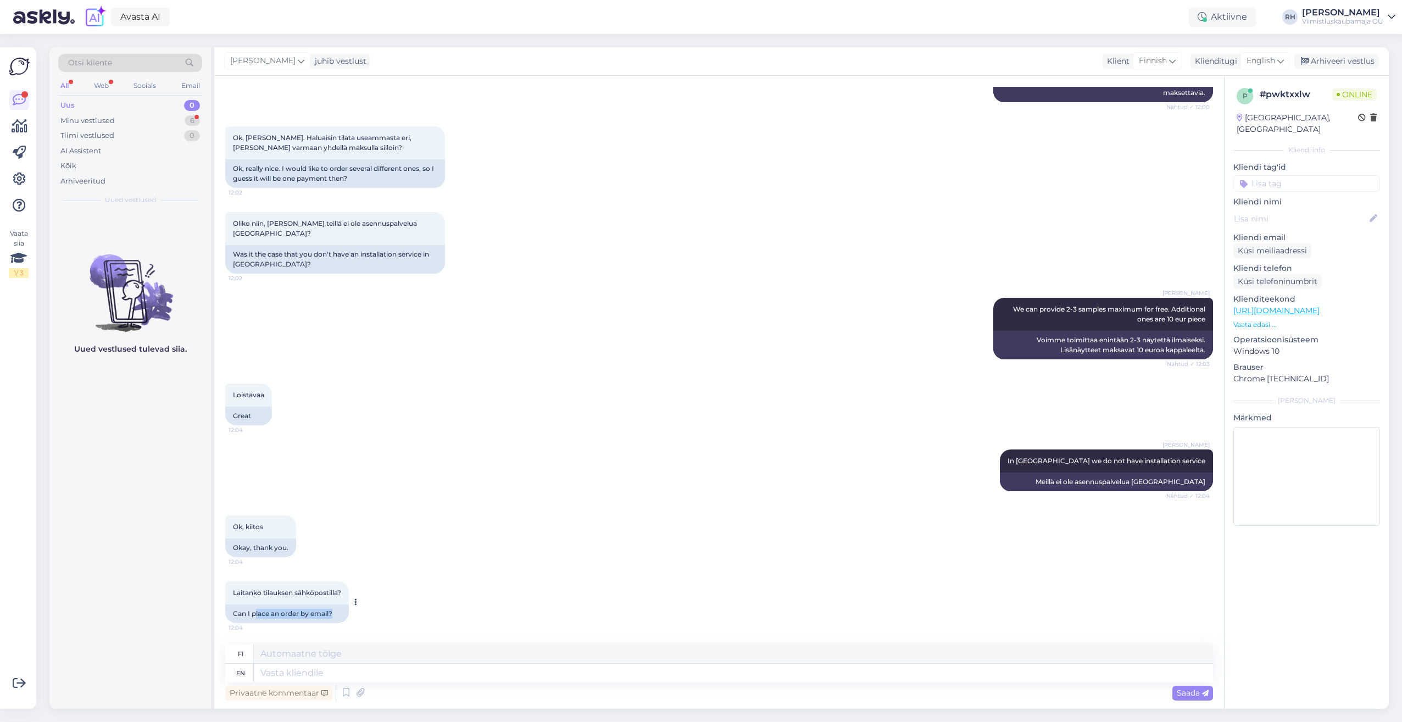
drag, startPoint x: 255, startPoint y: 612, endPoint x: 347, endPoint y: 615, distance: 91.8
click at [347, 459] on div "Can I place an order by email?" at bounding box center [287, 613] width 124 height 19
drag, startPoint x: 347, startPoint y: 615, endPoint x: 303, endPoint y: 683, distance: 80.6
click at [303, 459] on div "Privaatne kommentaar Saada" at bounding box center [719, 692] width 988 height 21
click at [296, 459] on textarea at bounding box center [733, 673] width 959 height 19
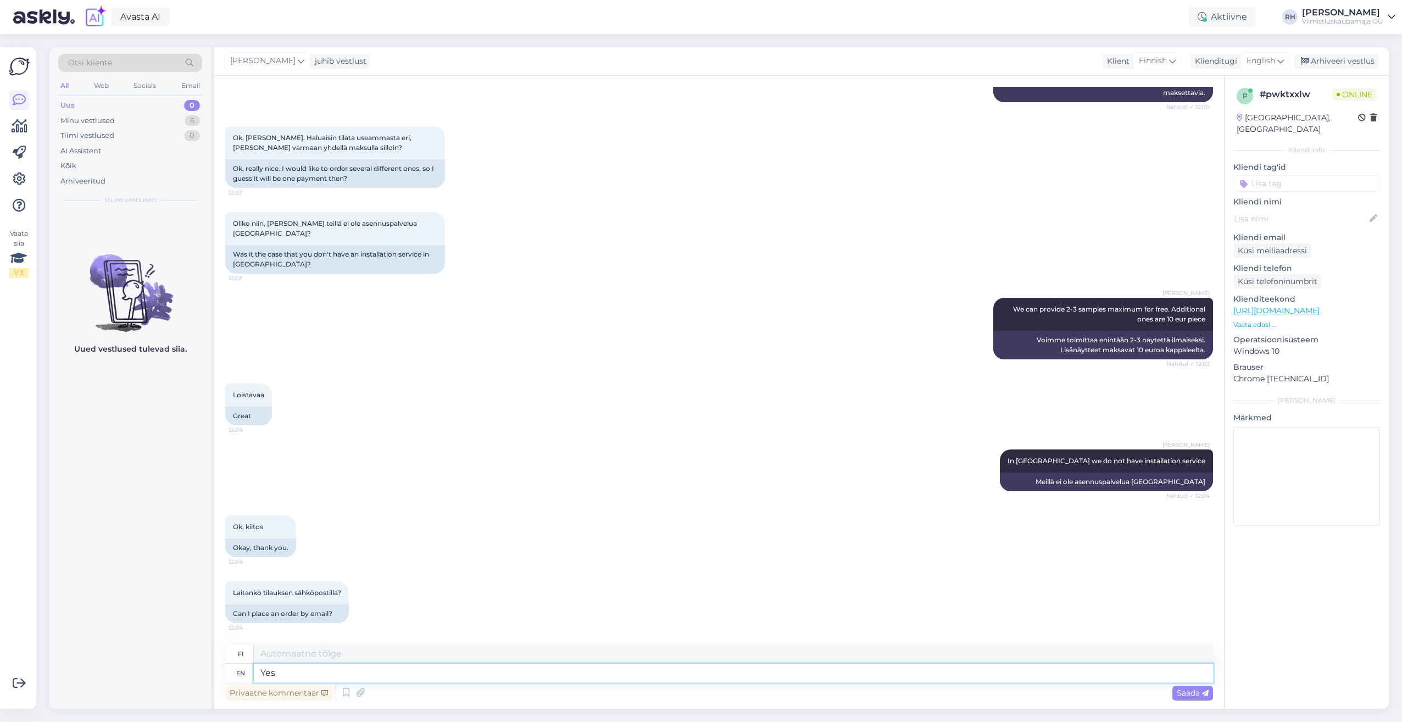
type textarea "Yes"
type textarea "Kyllä"
type textarea "Yes please"
type textarea "Kyllä kiitos"
type textarea "Yes please write"
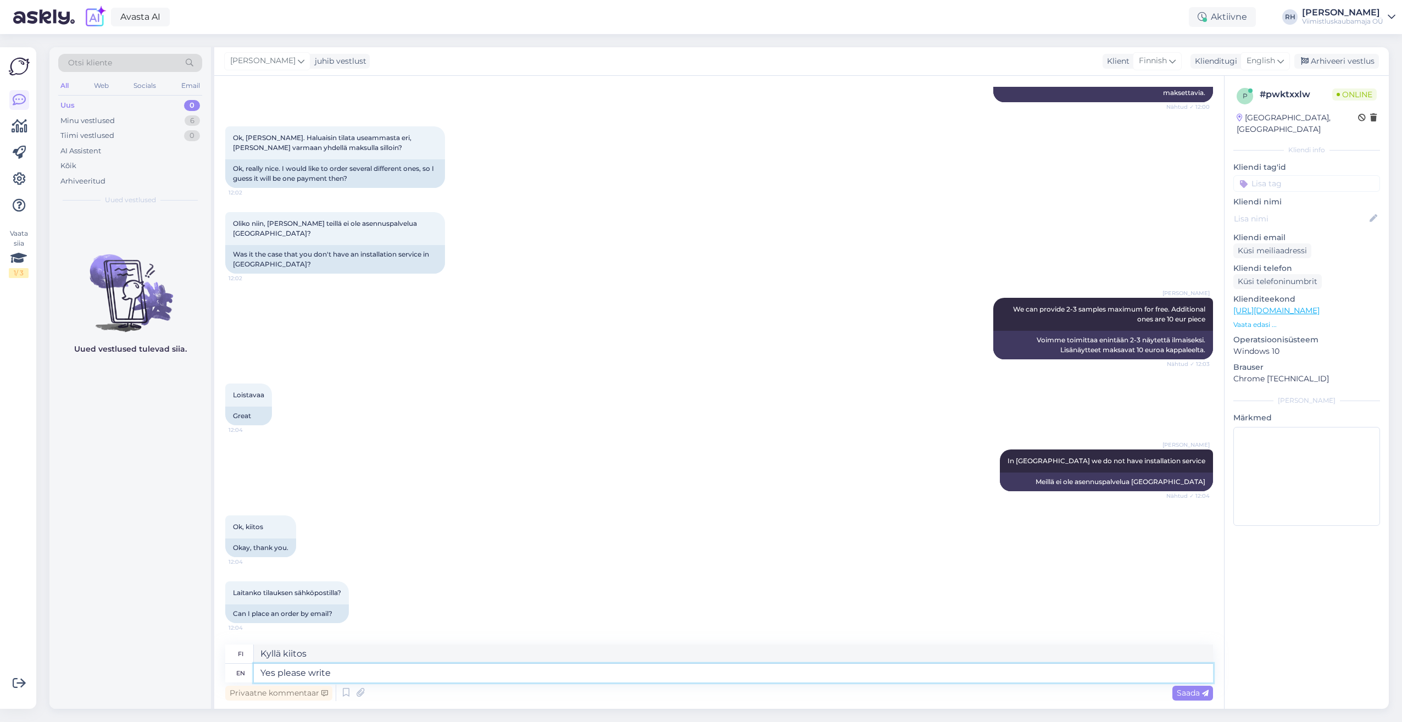
type textarea "Kyllä, kirjoita"
type textarea "Yes please write to"
type textarea "Kyllä, kirjoita osoitteeseen"
type textarea "Yes please write to E-mail"
type textarea "Kyllä, kirjoita sähköpostiin"
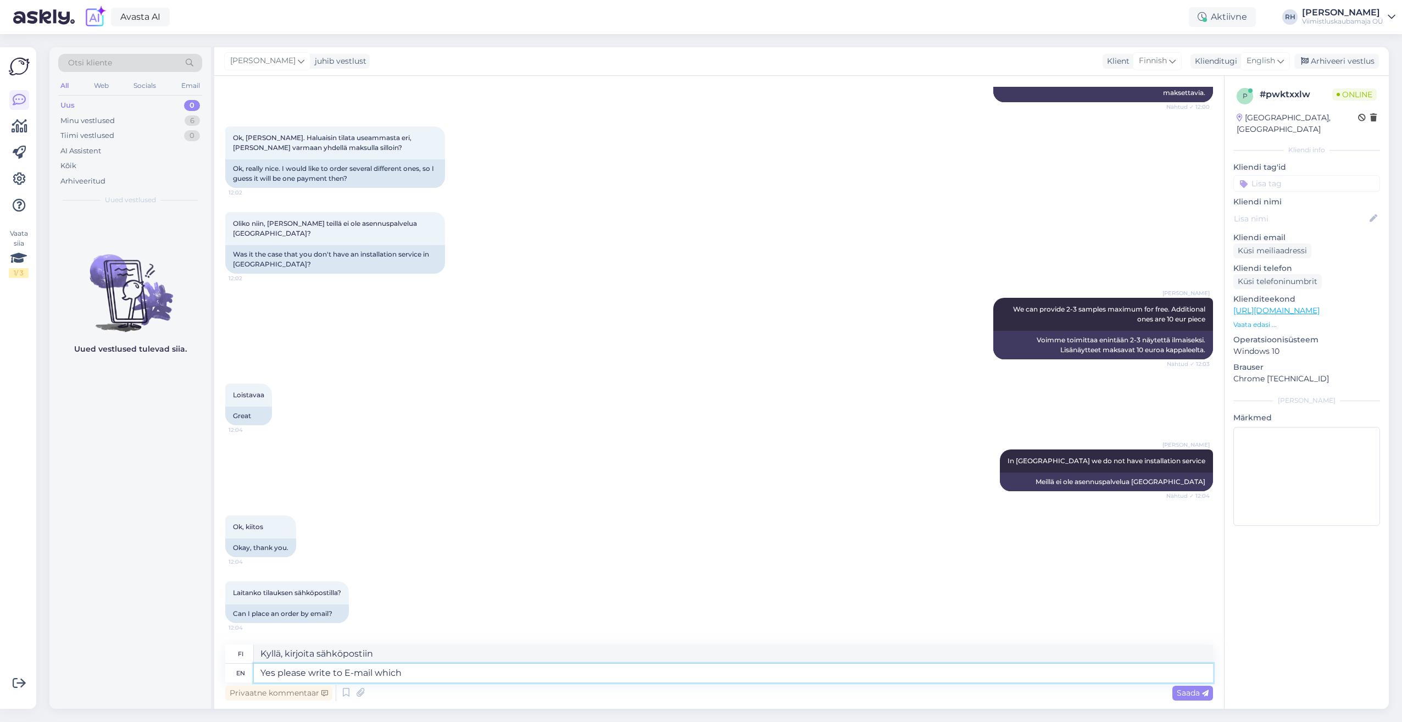
type textarea "Yes please write to E-mail which"
type textarea "Kyllä, kirjoita sähköpostiin, joka"
type textarea "Yes please write to E-mail which samples."
type textarea "Kyllä, kirjoita sähköpostitse, mitkä näytteet."
type textarea "Yes please write to E-mail which samples. Also"
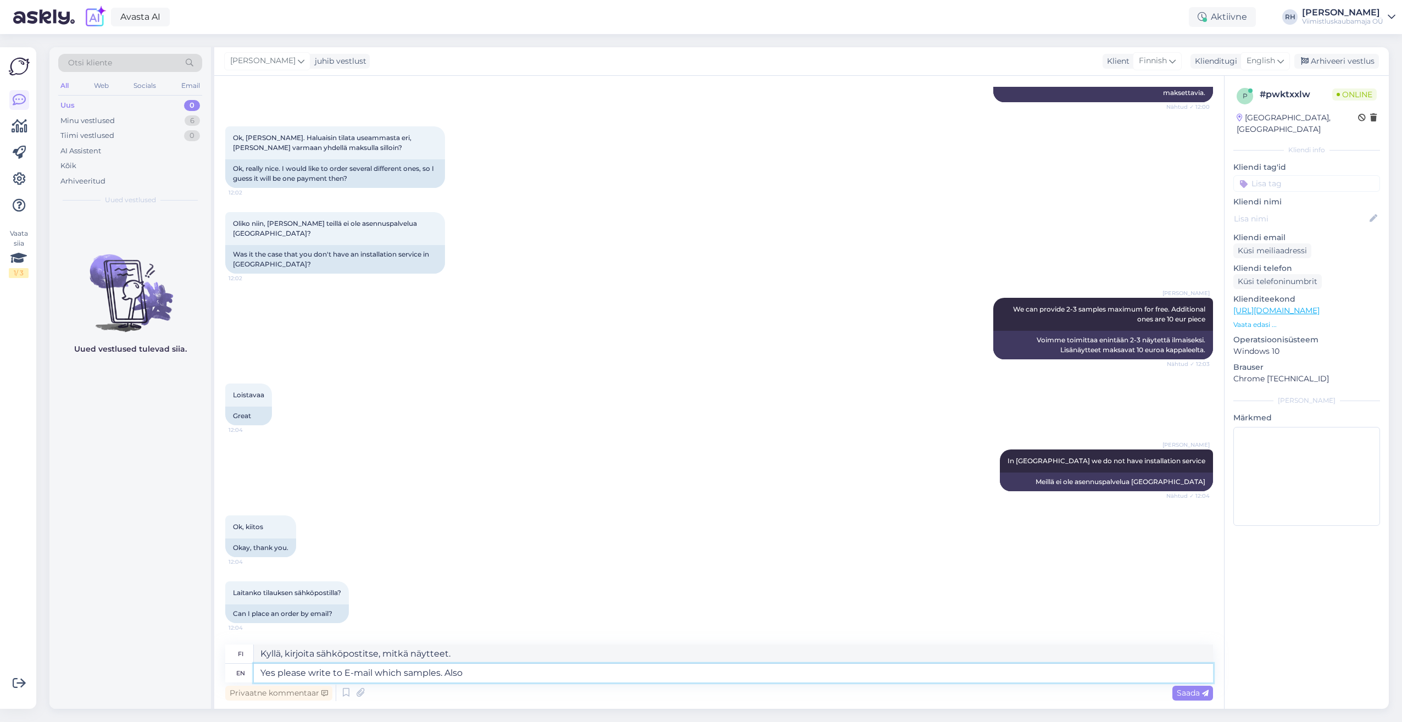
type textarea "Kyllä, kirjoita sähköpostitse, mitkä näytteet. Myös"
type textarea "Yes please write to E-mail which samples. Also the delivery add"
type textarea "Kyllä, kirjoita sähköpostitse, mitkä näytteet. Myös toimitus"
type textarea "Yes please write to E-mail which samples. Also the delivery addre"
type textarea "Kyllä, kirjoita sähköpostitse, mitkä näytteet. Myös toimitusosoite."
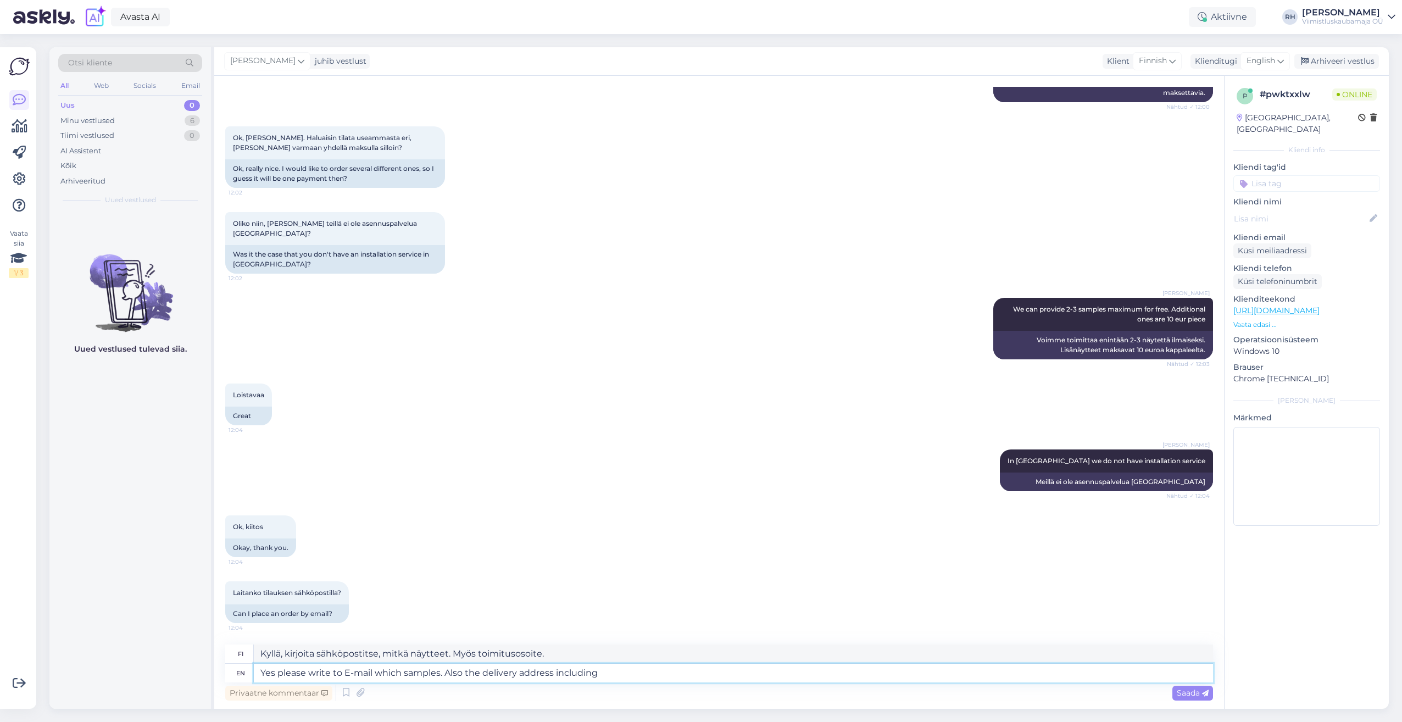
type textarea "Yes please write to E-mail which samples. Also the delivery address including"
type textarea "Kyllä, kirjoita sähköpostitse, mitkä näytteet. Myös toimitusosoite, mukaan luki…"
type textarea "Yes please write to E-mail which samples. Also the delivery address including p…"
type textarea "Kyllä, kirjoita sähköpostitse näytteitä. Myös toimitusosoite, mukaan lukien pos…"
type textarea "Yes please write to E-mail which samples. Also the delivery address including p…"
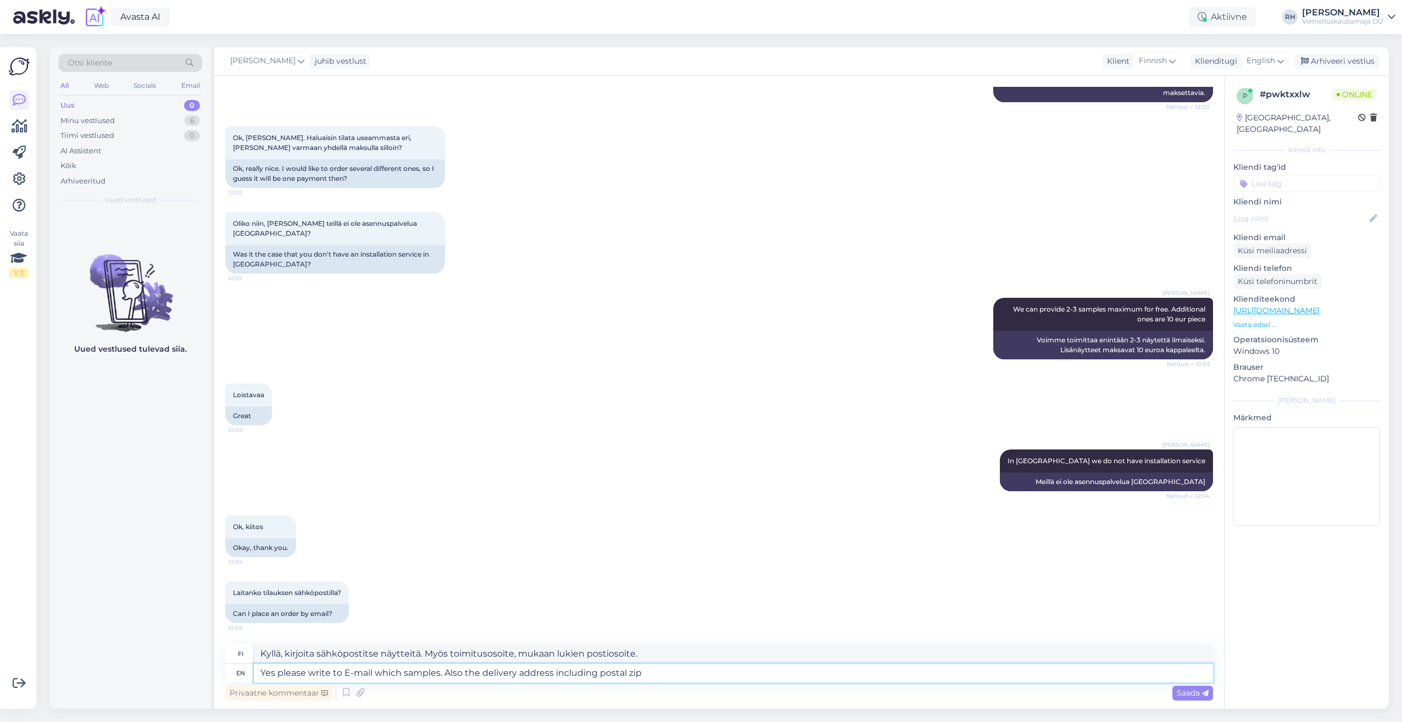
type textarea "Kyllä, kirjoita sähköpostitse näytteitä. Myös toimitusosoite postinumeroineen."
type textarea "Yes please write to E-mail which samples. Also the delivery address including p…"
type textarea "Kyllä, kirjoita sähköpostitse, mitkä näytteet. Myös toimitusosoite postinumeroi…"
type textarea "Yes please write to E-mail which samples. Also the delivery address including p…"
type textarea "Kyllä, kirjoita sähköpostitse, mitkä näytteet. Myös toimitusosoite postinumeroi…"
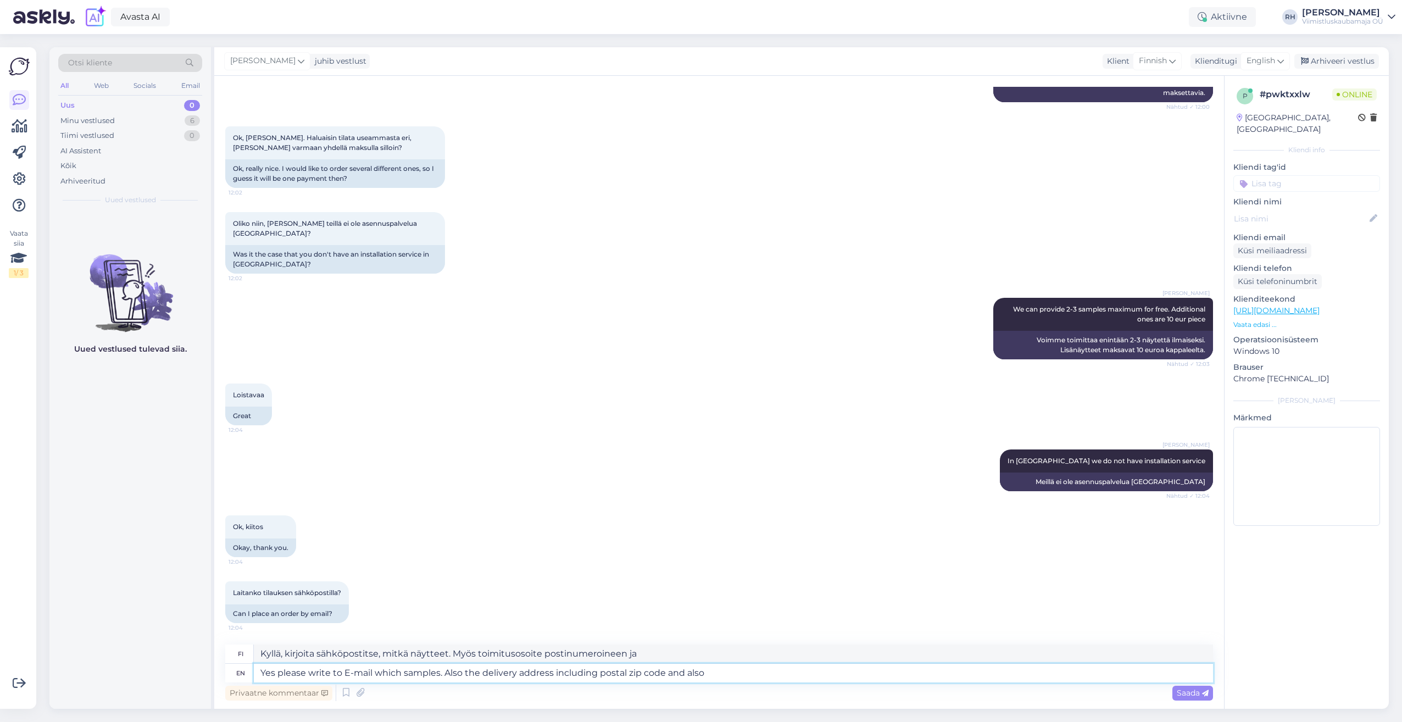
type textarea "Yes please write to E-mail which samples. Also the delivery address including p…"
type textarea "Kyllä, kirjoita sähköpostitse, missä näytteitä on. [PERSON_NAME] myös toimituso…"
type textarea "Yes please write to E-mail which samples. Also the delivery address including p…"
type textarea "Kyllä, kirjoita sähköpostitse näytteitä. Myös toimitusosoite postinumeroineen […"
type textarea "Yes please write to E-mail which samples. Also the delivery address including p…"
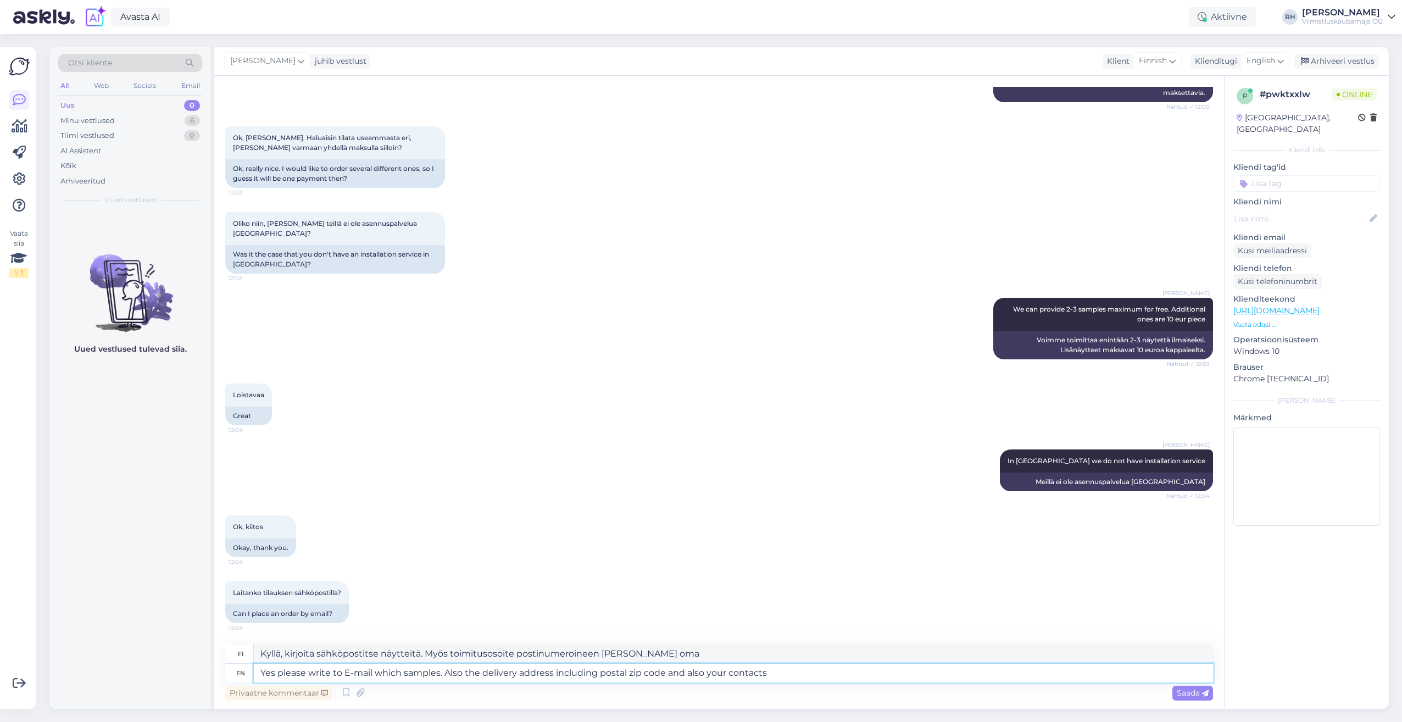
type textarea "Kyllä, kirjoita sähköpostitse näytteitä. Myös toimitusosoite postinumeroineen j…"
type textarea "Yes please write to E-mail which samples. Also the delivery address including p…"
type textarea "Kyllä, kirjoita sähköpostitse, mitkä näytteet. Myös toimitusosoite postinumeroi…"
type textarea "Yes please write to E-mail which samples. Also the delivery address including p…"
type textarea "Kyllä, kirjoita sähköpostitse osoitteeseen, johon näytteitä lähetetään. Myös to…"
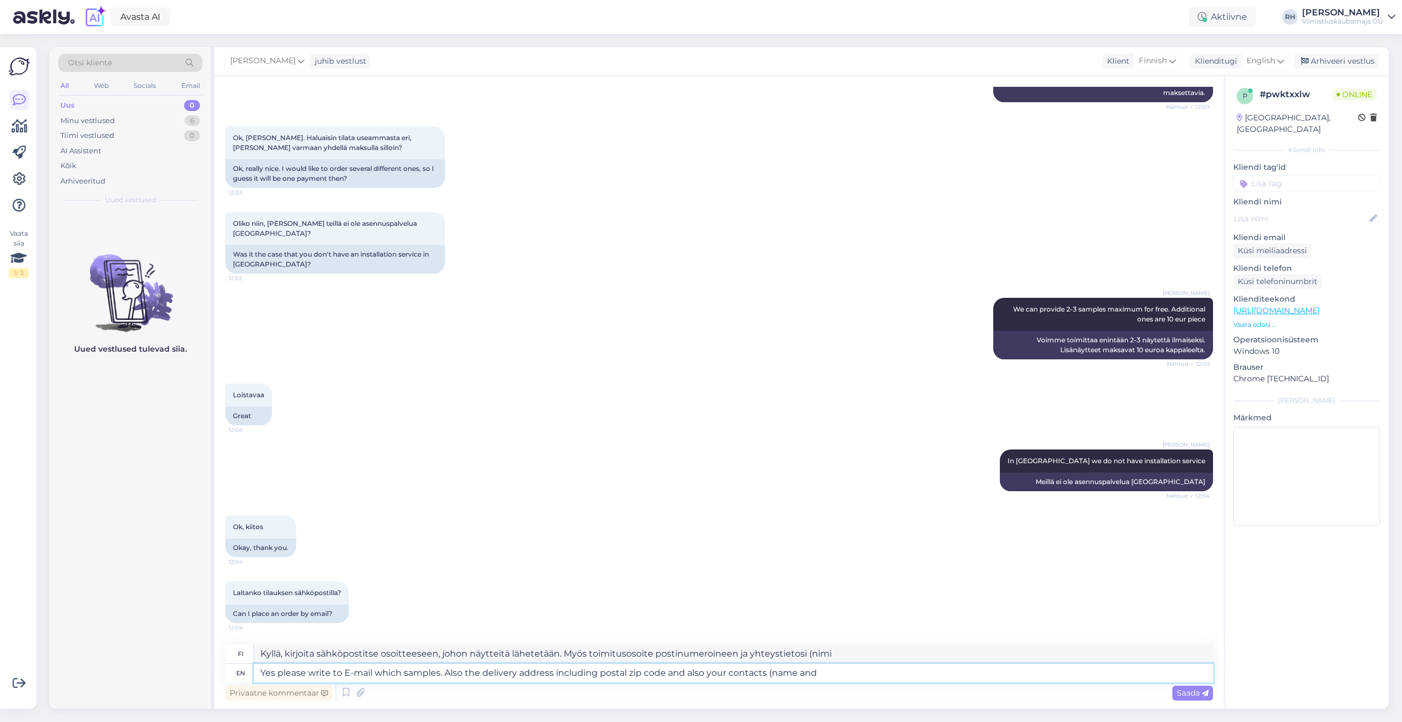
type textarea "Yes please write to E-mail which samples. Also the delivery address including p…"
type textarea "Kyllä, kirjoita sähköpostitse osoitteeseen, johon näytteitä lähetetään. [PERSON…"
type textarea "Yes please write to E-mail which samples. Also the delivery address including p…"
type textarea "Kyllä, kirjoita sähköpostitse osoitteeseen, johon näytteitä lähetetään. Kerro m…"
type textarea "Yes please write to E-mail which samples. Also the delivery address including p…"
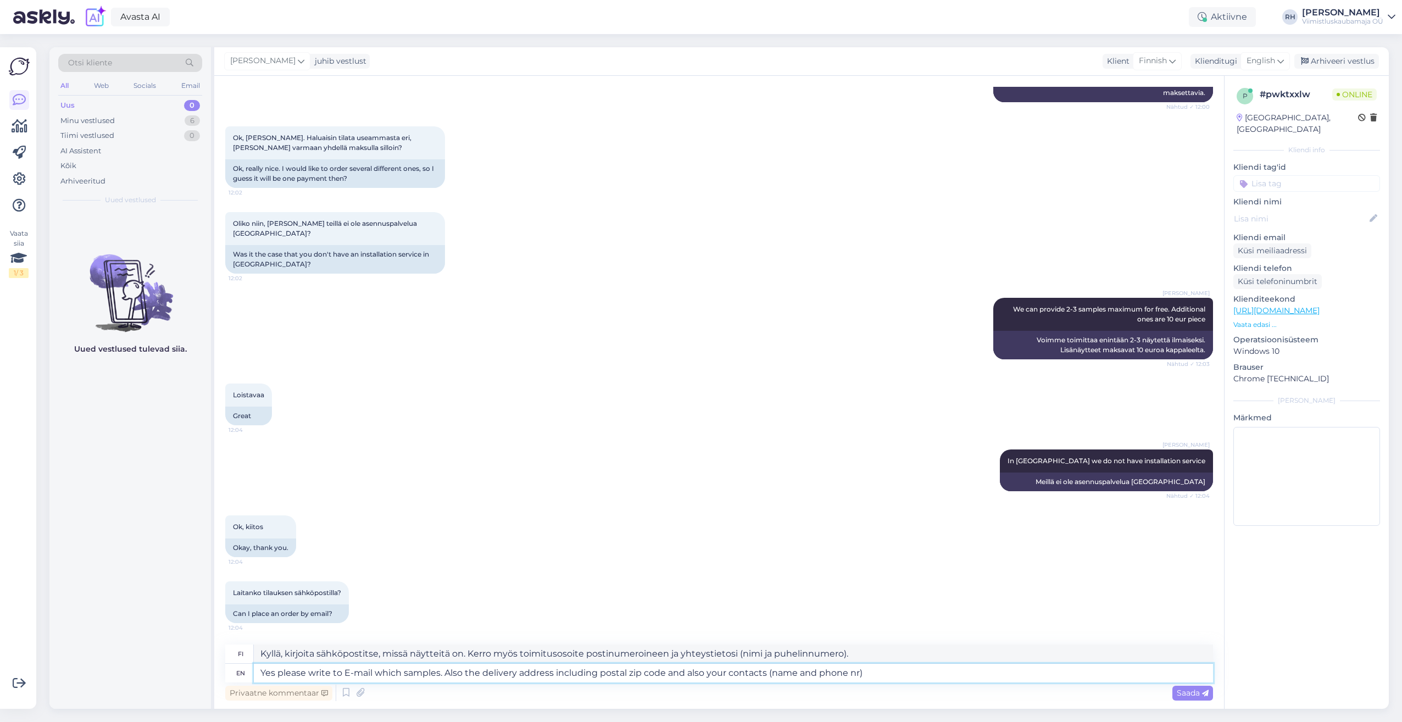
type textarea "Kyllä, kirjoita sähköpostitse, missä näytteitä lähetät. Kerro myös toimitusosoi…"
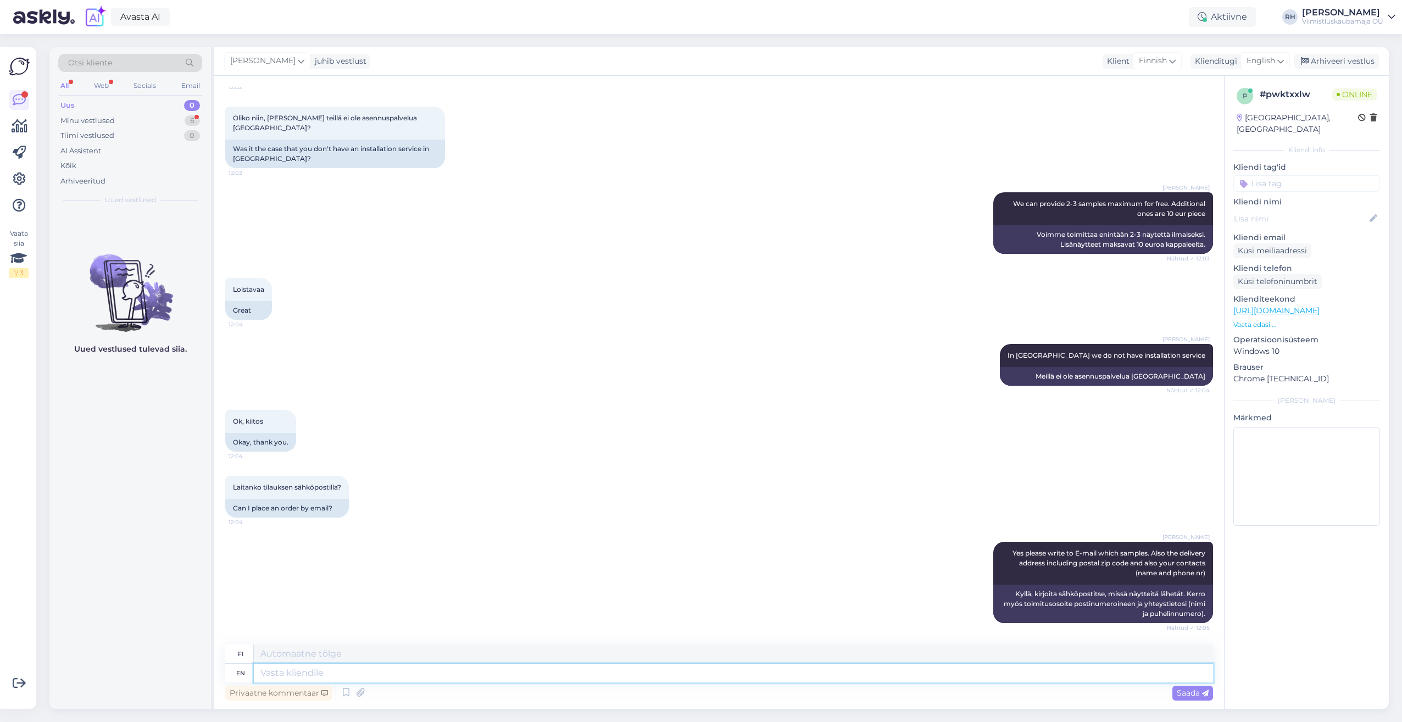
scroll to position [333, 0]
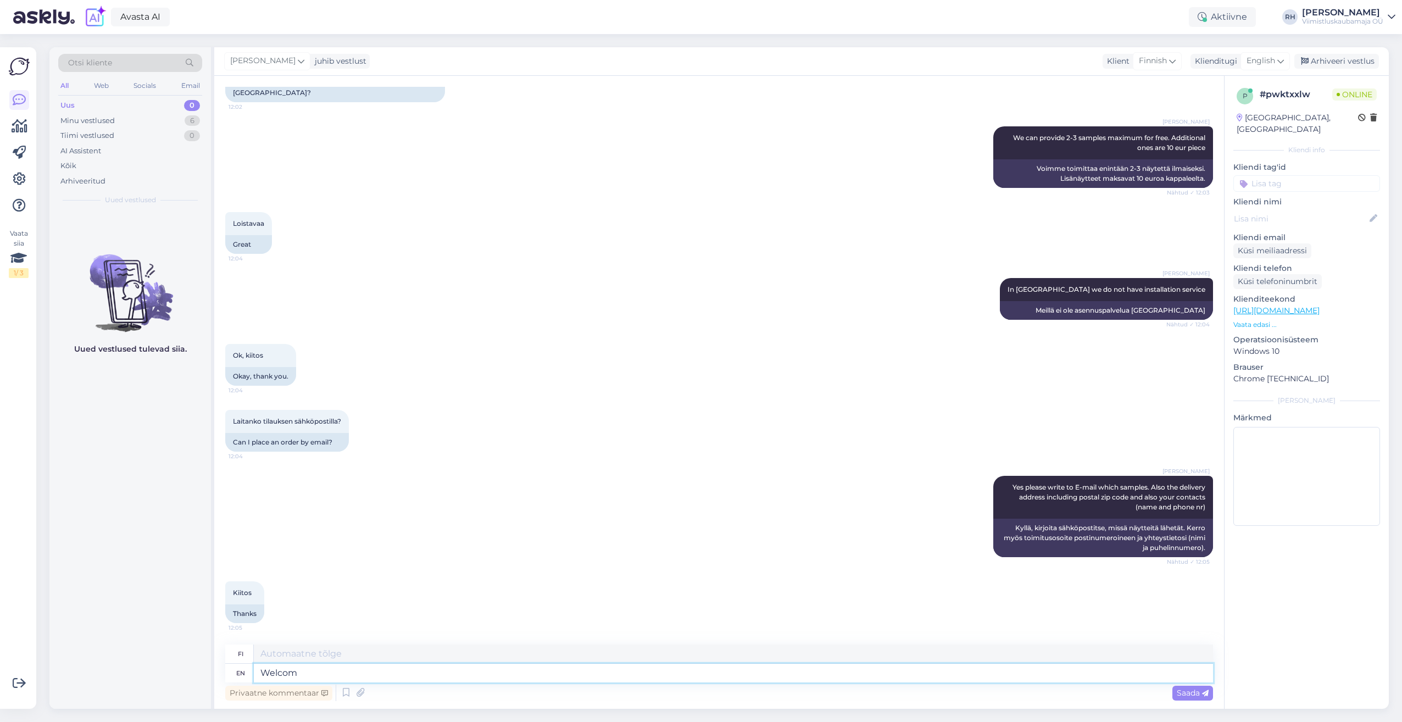
type textarea "Welcome"
type textarea "Tervetuloa"
